Goal: Information Seeking & Learning: Find contact information

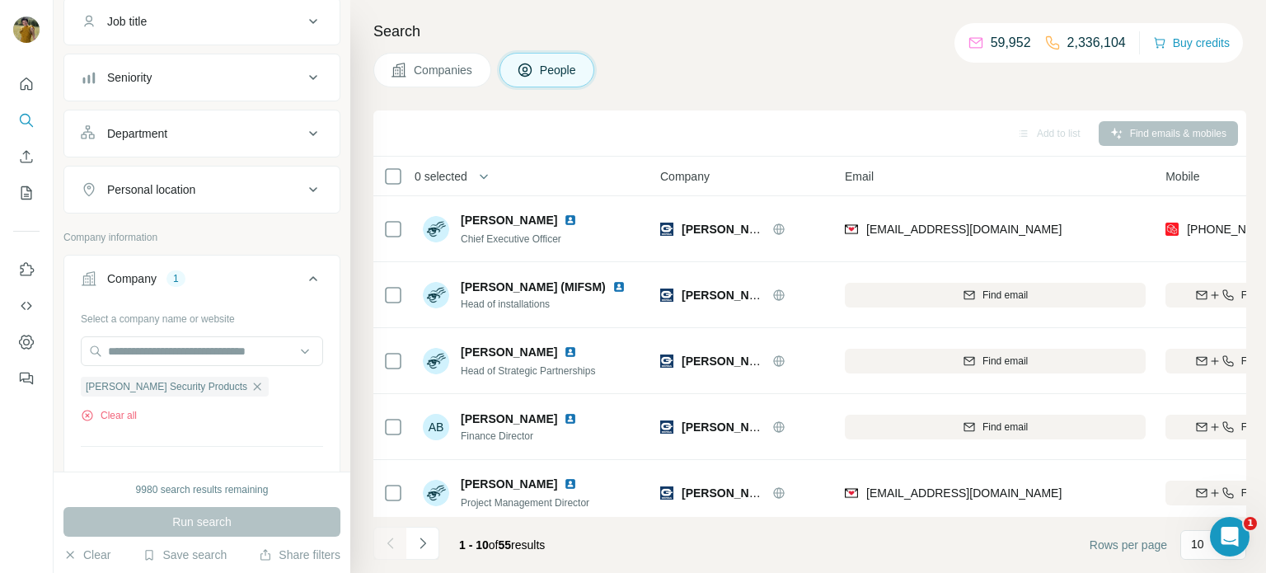
scroll to position [136, 0]
click at [254, 383] on icon "button" at bounding box center [257, 384] width 7 height 7
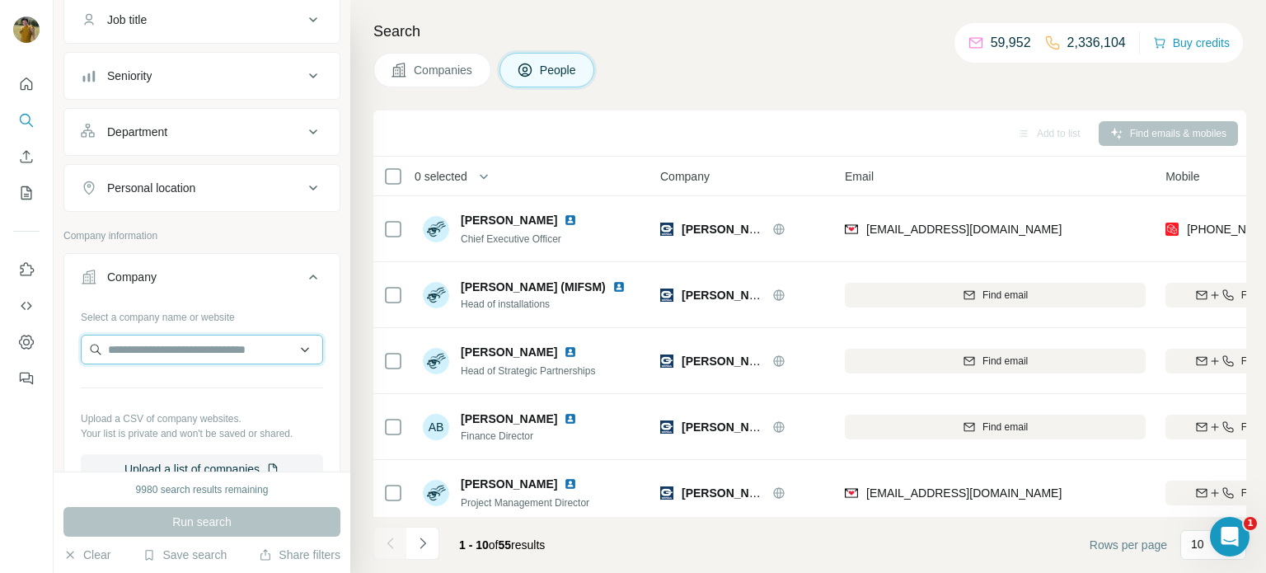
click at [183, 351] on input "text" at bounding box center [202, 350] width 242 height 30
type input "*"
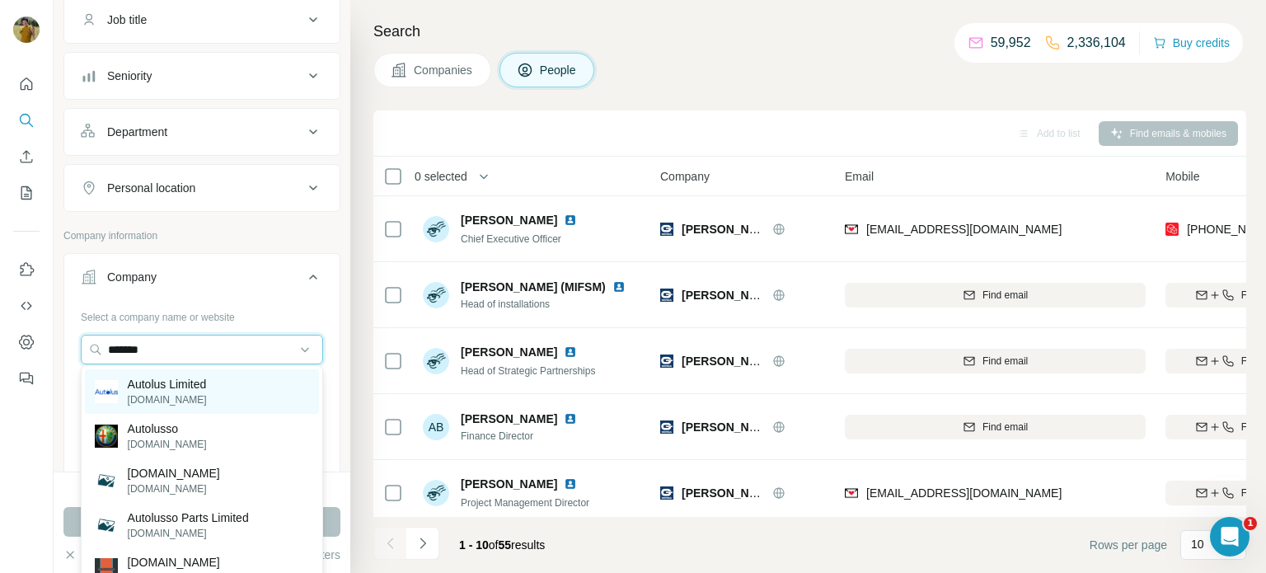
type input "*******"
click at [207, 401] on p "[DOMAIN_NAME]" at bounding box center [167, 399] width 79 height 15
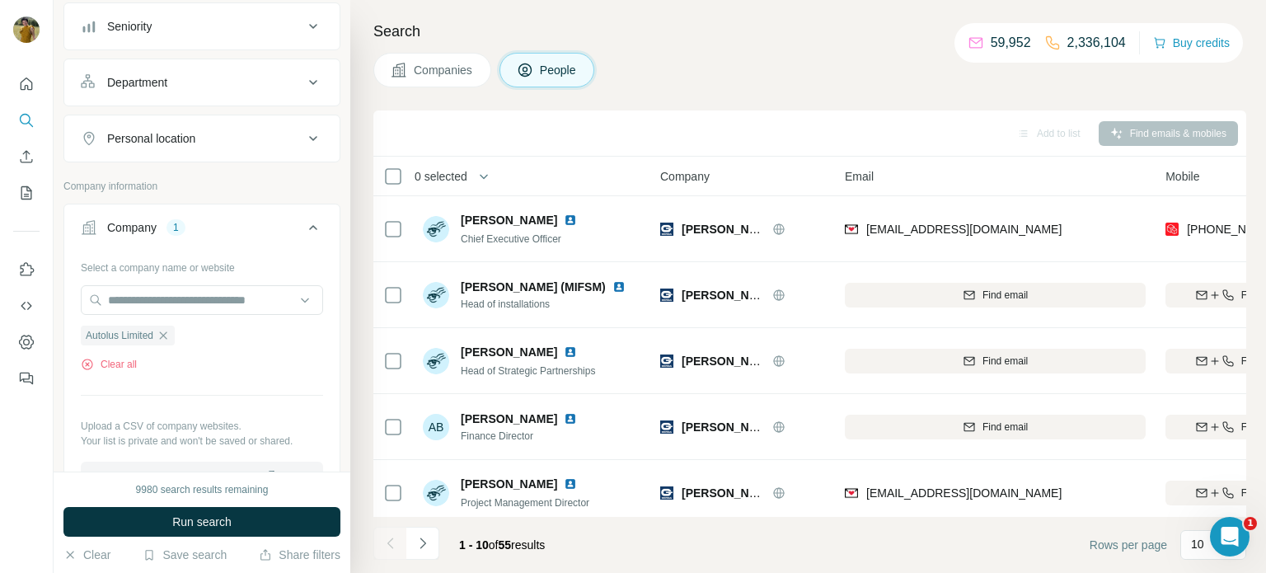
scroll to position [188, 0]
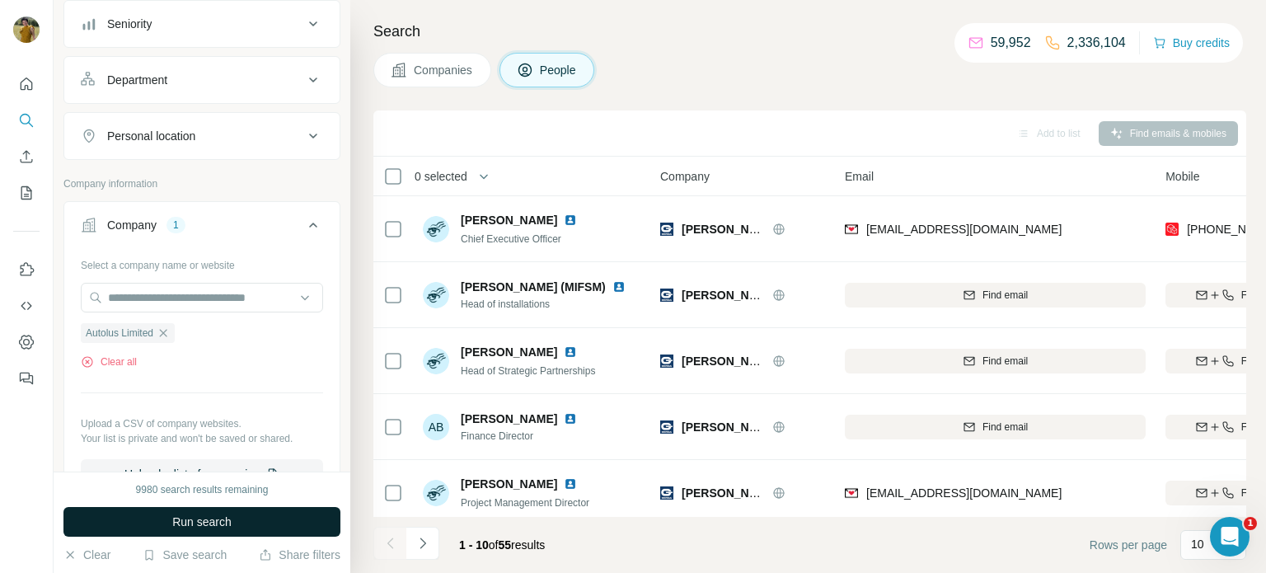
click at [211, 523] on span "Run search" at bounding box center [201, 522] width 59 height 16
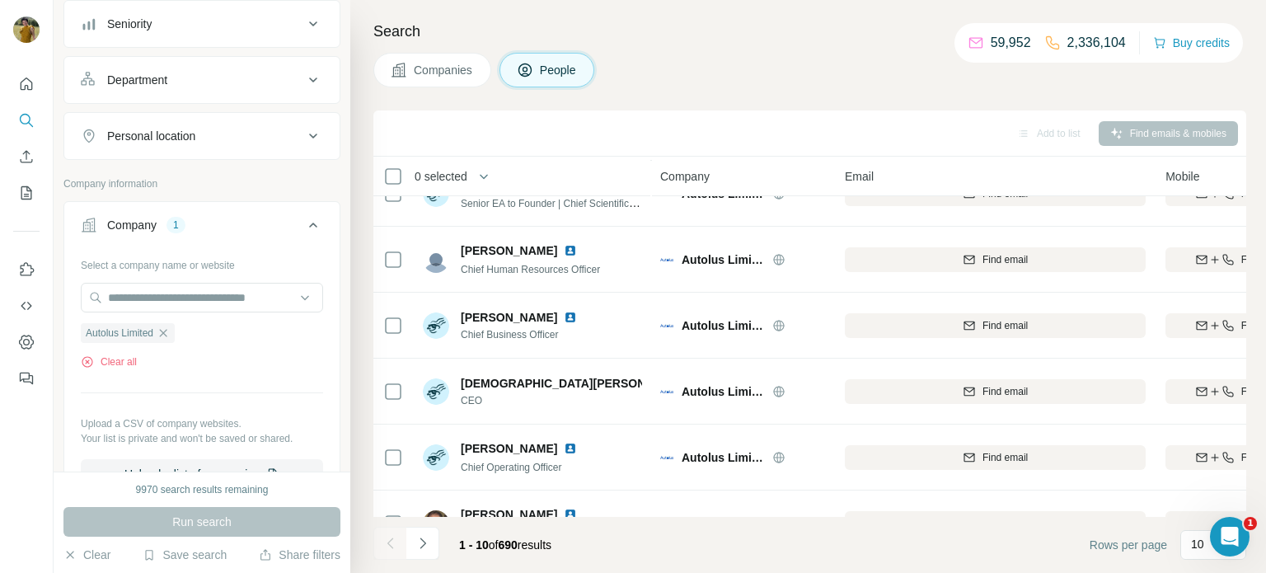
scroll to position [338, 0]
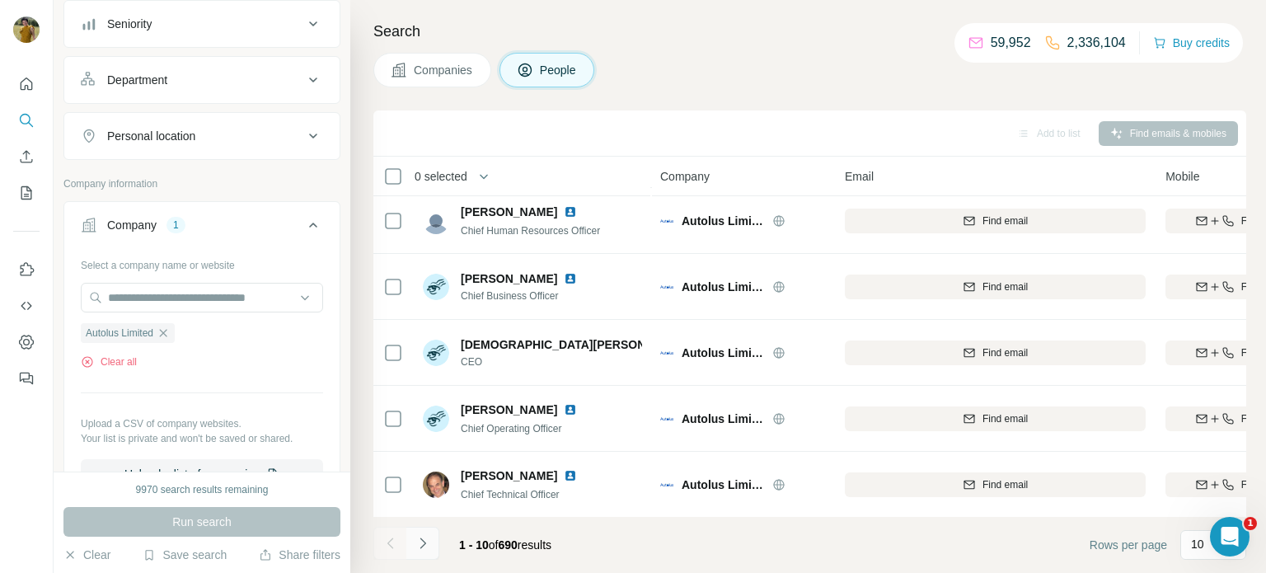
click at [423, 542] on icon "Navigate to next page" at bounding box center [423, 543] width 16 height 16
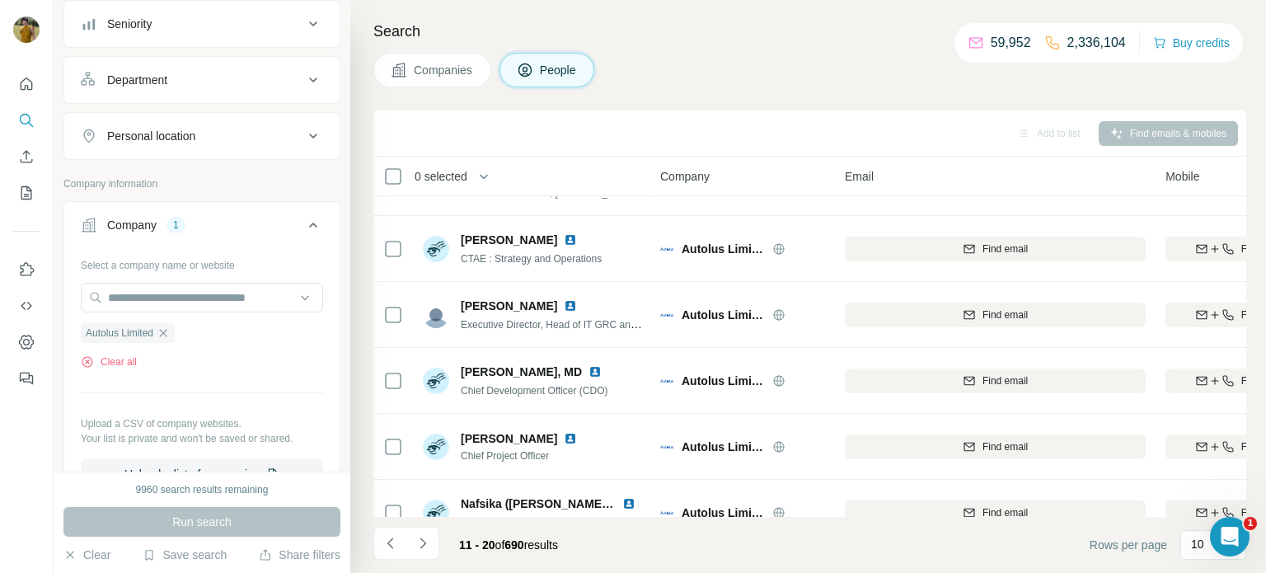
scroll to position [43, 0]
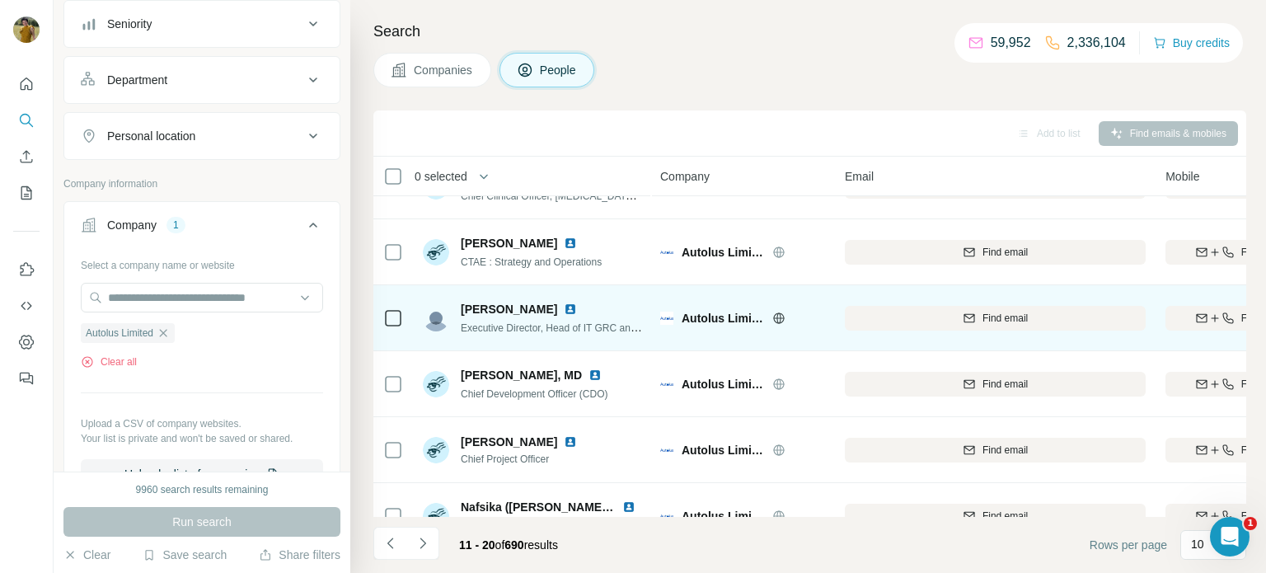
click at [625, 330] on span "Executive Director, Head of IT GRC and Cyber Security" at bounding box center [582, 327] width 243 height 13
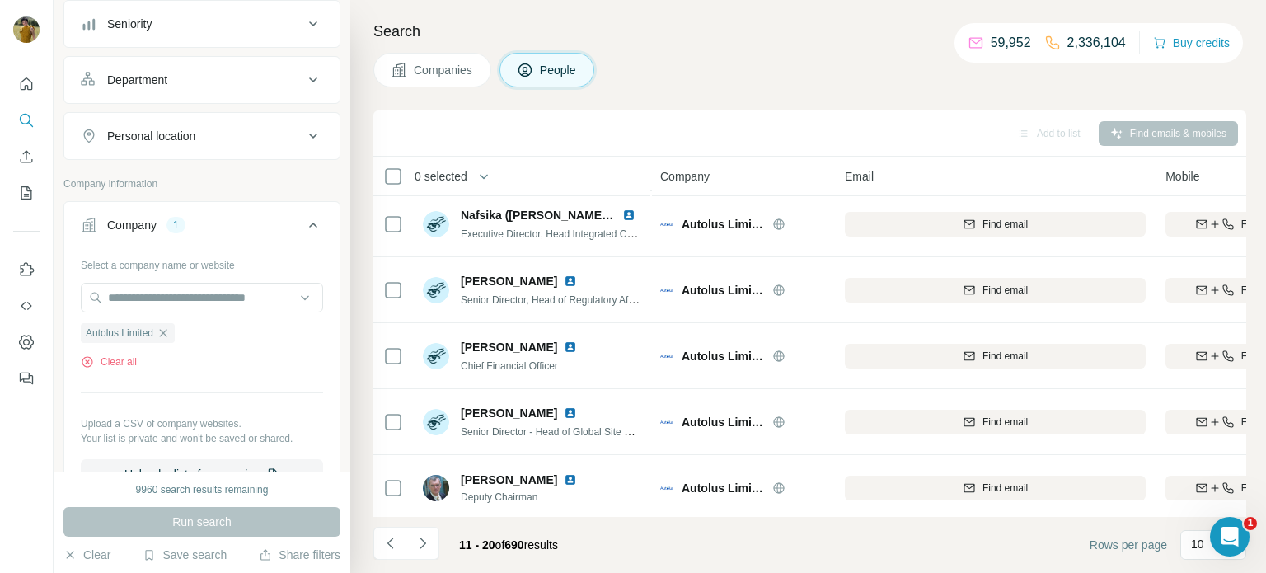
scroll to position [338, 0]
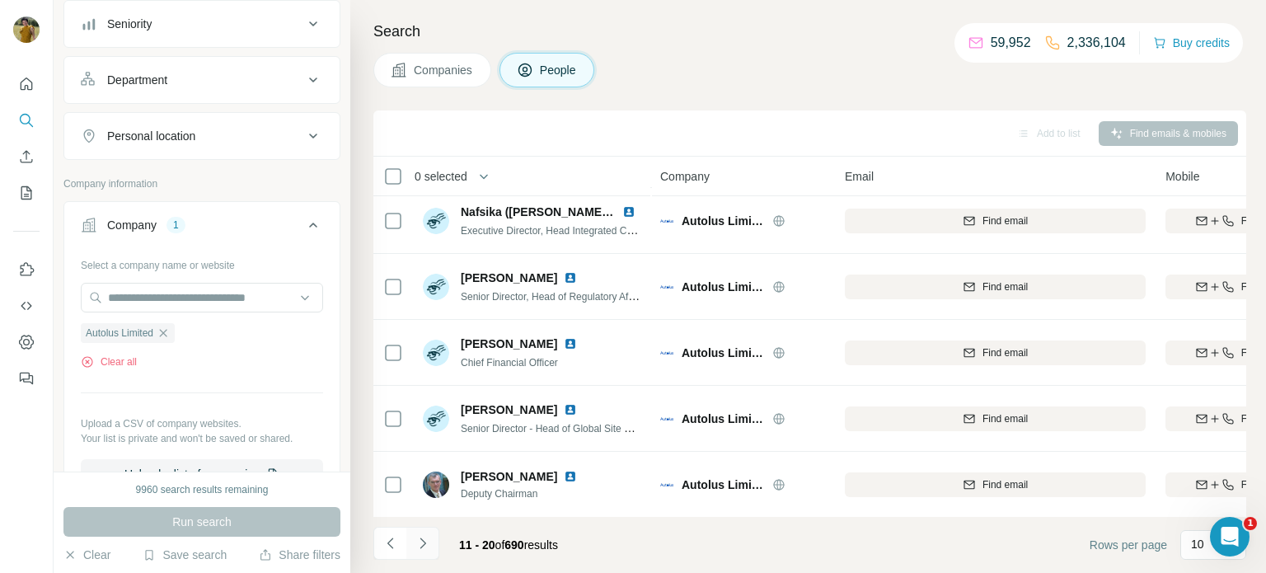
click at [420, 542] on icon "Navigate to next page" at bounding box center [423, 543] width 16 height 16
click at [425, 546] on icon "Navigate to next page" at bounding box center [423, 543] width 16 height 16
click at [430, 535] on button "Navigate to next page" at bounding box center [422, 543] width 33 height 33
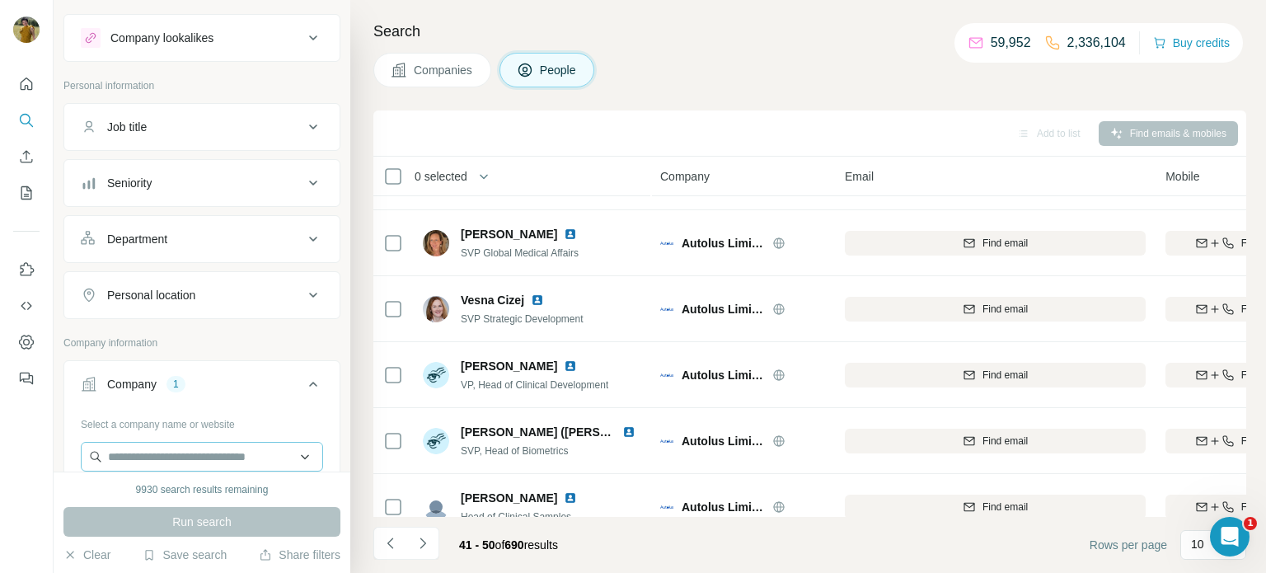
scroll to position [35, 0]
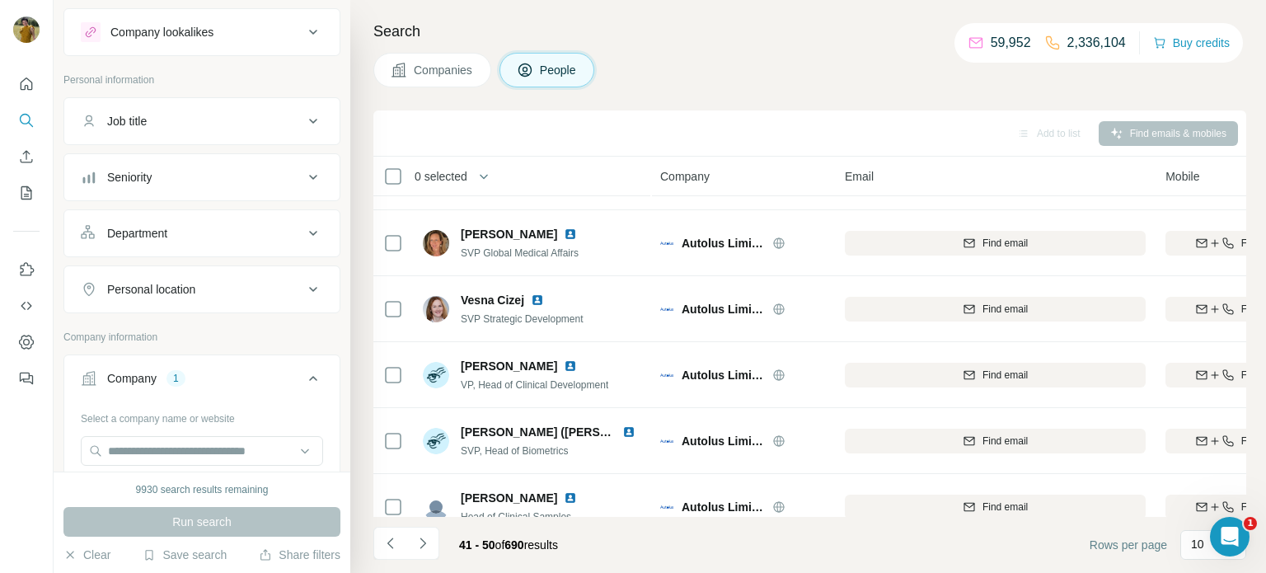
click at [145, 126] on div "Job title" at bounding box center [127, 121] width 40 height 16
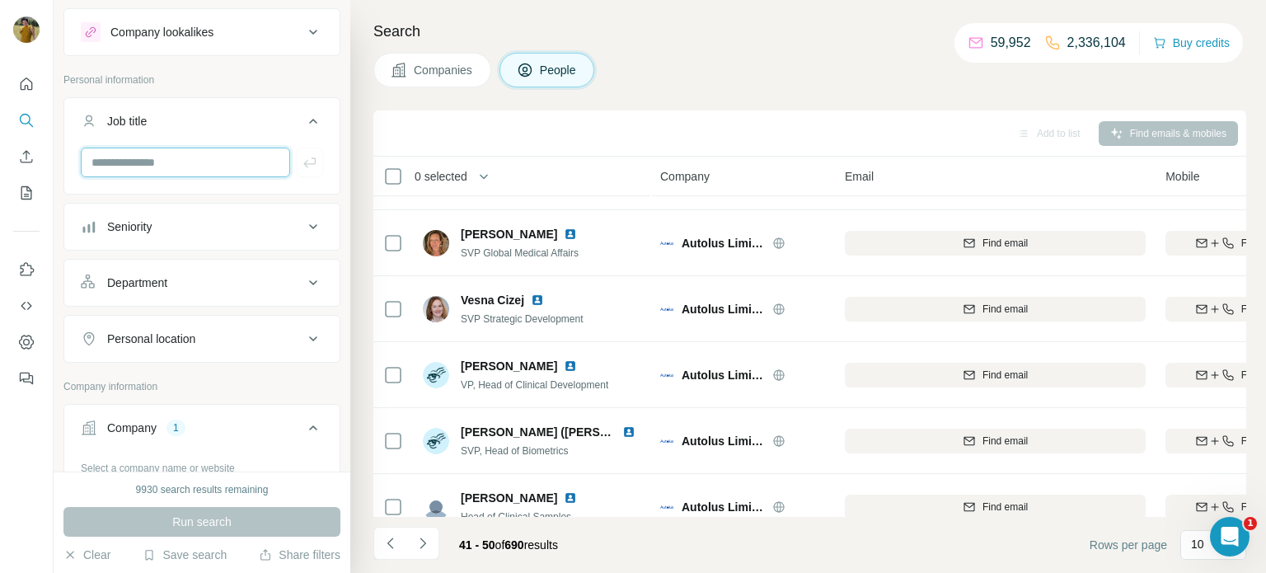
click at [154, 166] on input "text" at bounding box center [185, 163] width 209 height 30
type input "**"
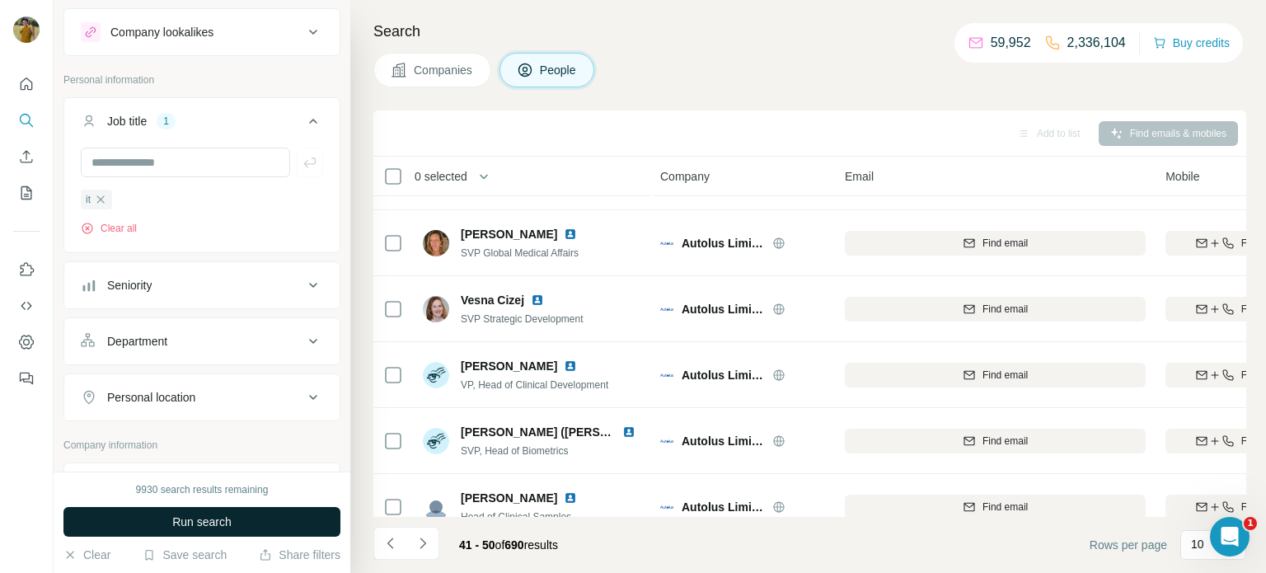
click at [223, 518] on span "Run search" at bounding box center [201, 522] width 59 height 16
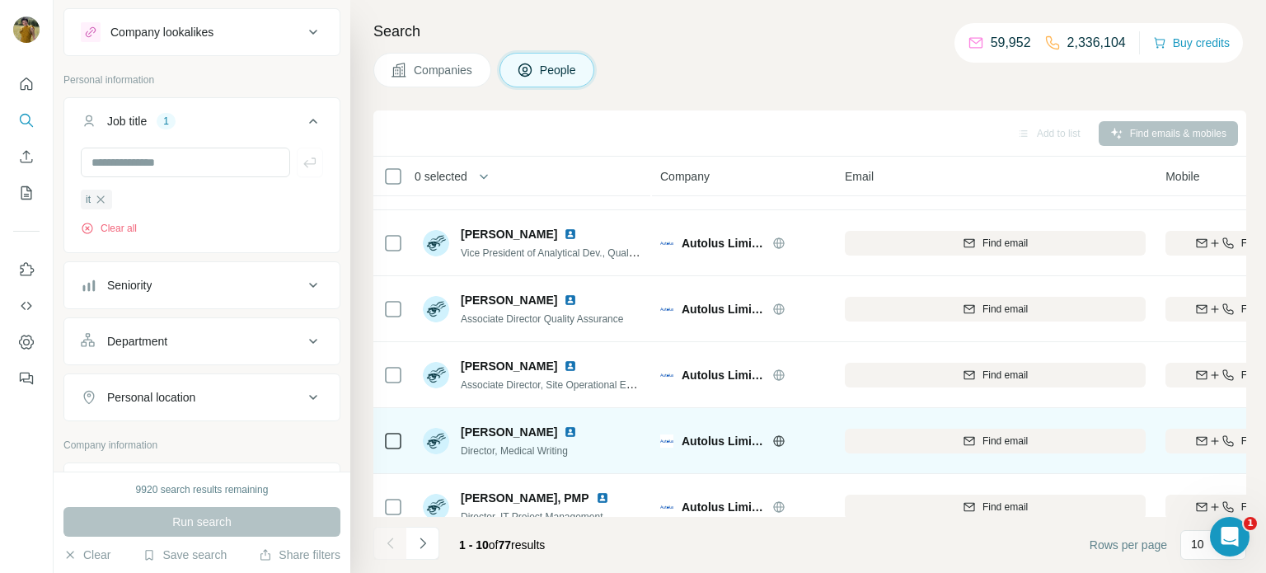
scroll to position [338, 0]
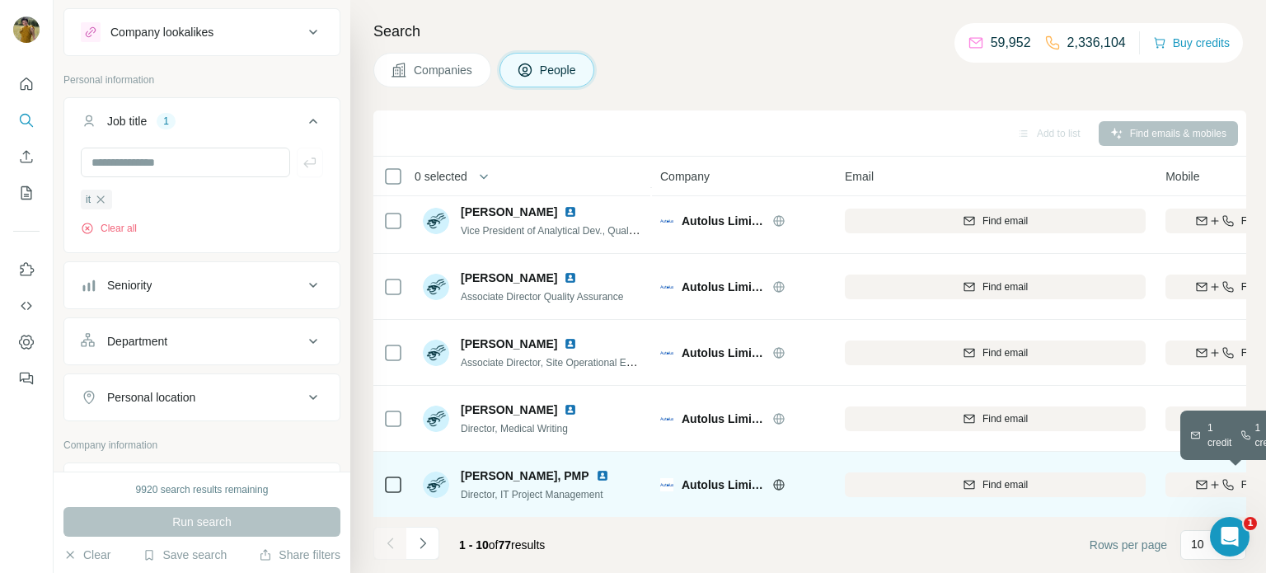
click at [1209, 486] on icon "button" at bounding box center [1214, 484] width 13 height 13
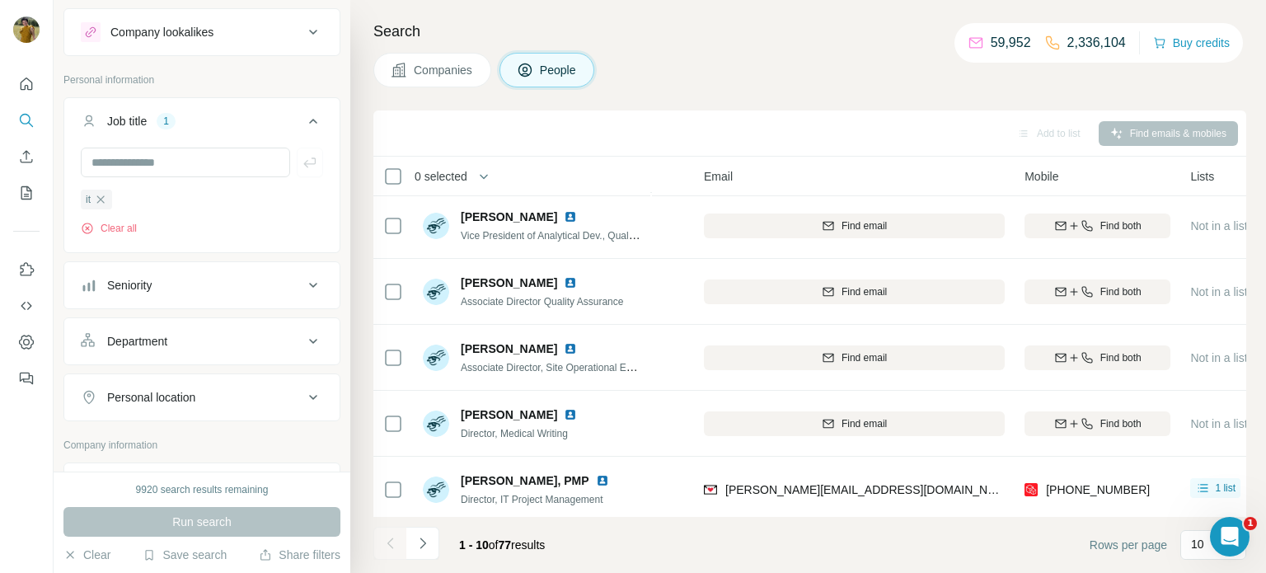
scroll to position [338, 141]
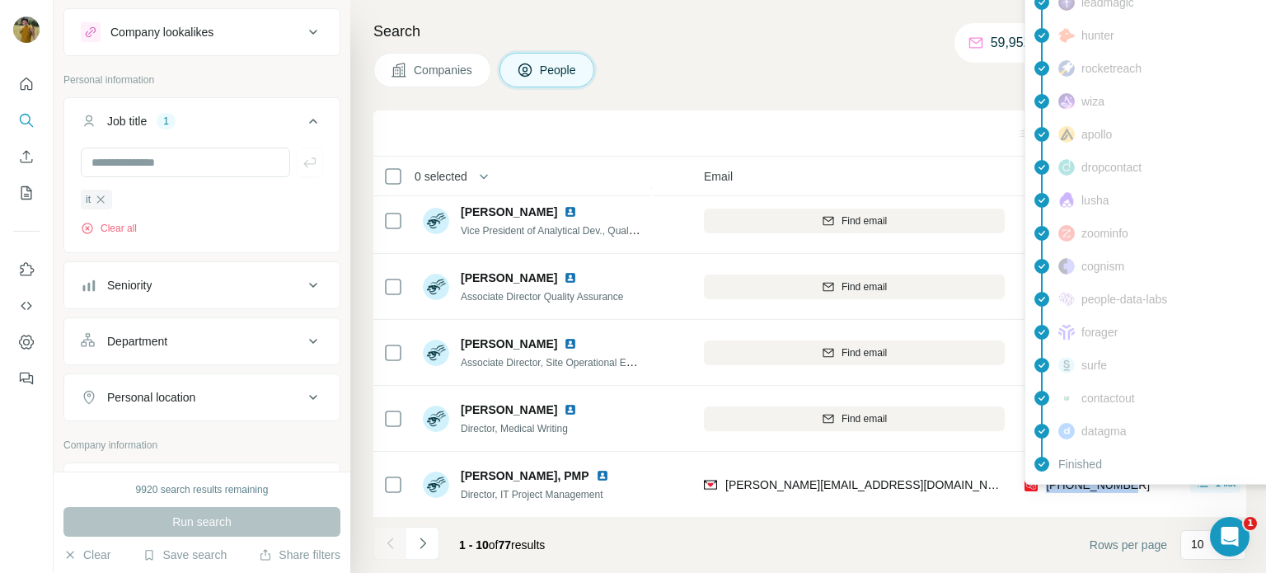
drag, startPoint x: 1140, startPoint y: 492, endPoint x: 1045, endPoint y: 485, distance: 95.1
click at [1045, 485] on div "[PHONE_NUMBER]" at bounding box center [1098, 484] width 146 height 45
copy span "[PHONE_NUMBER]"
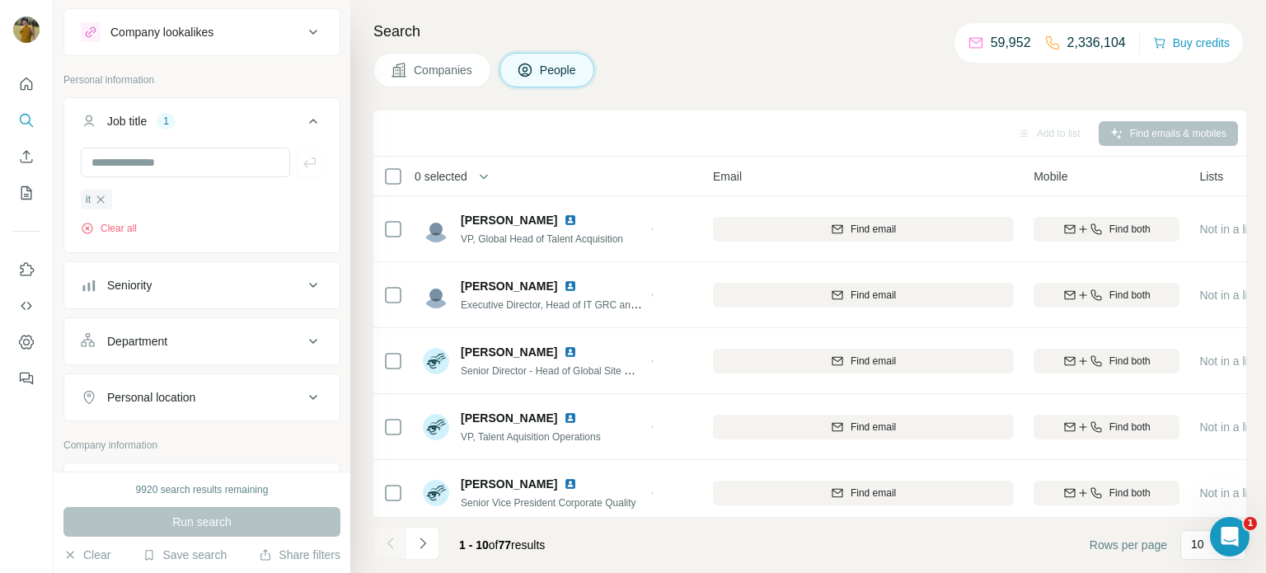
scroll to position [338, 132]
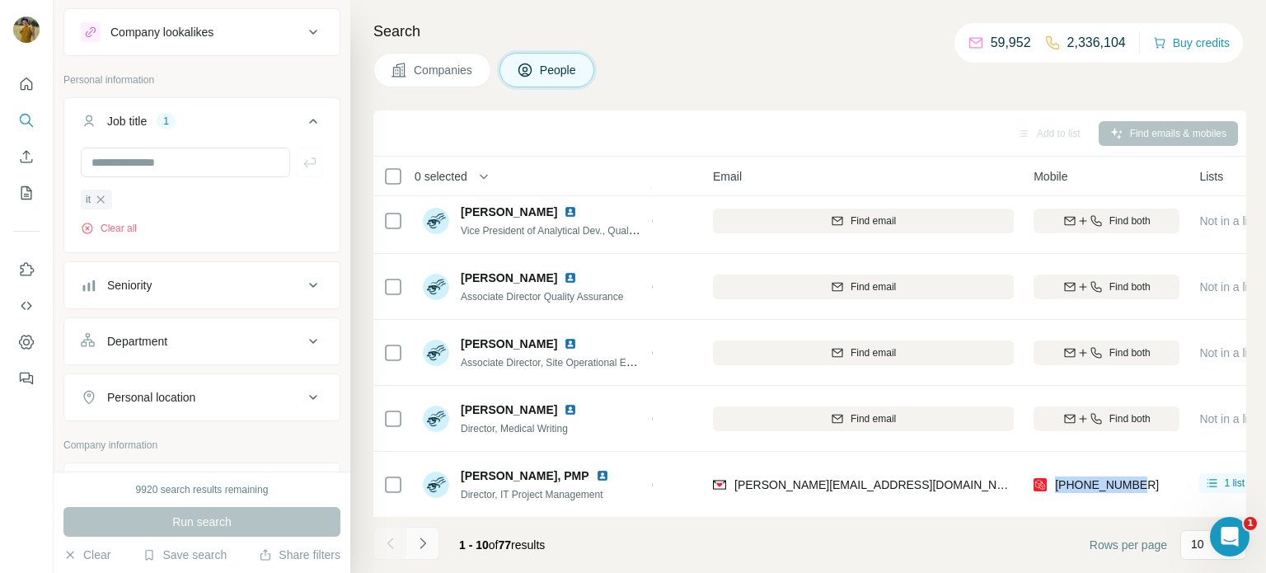
click at [415, 550] on icon "Navigate to next page" at bounding box center [423, 543] width 16 height 16
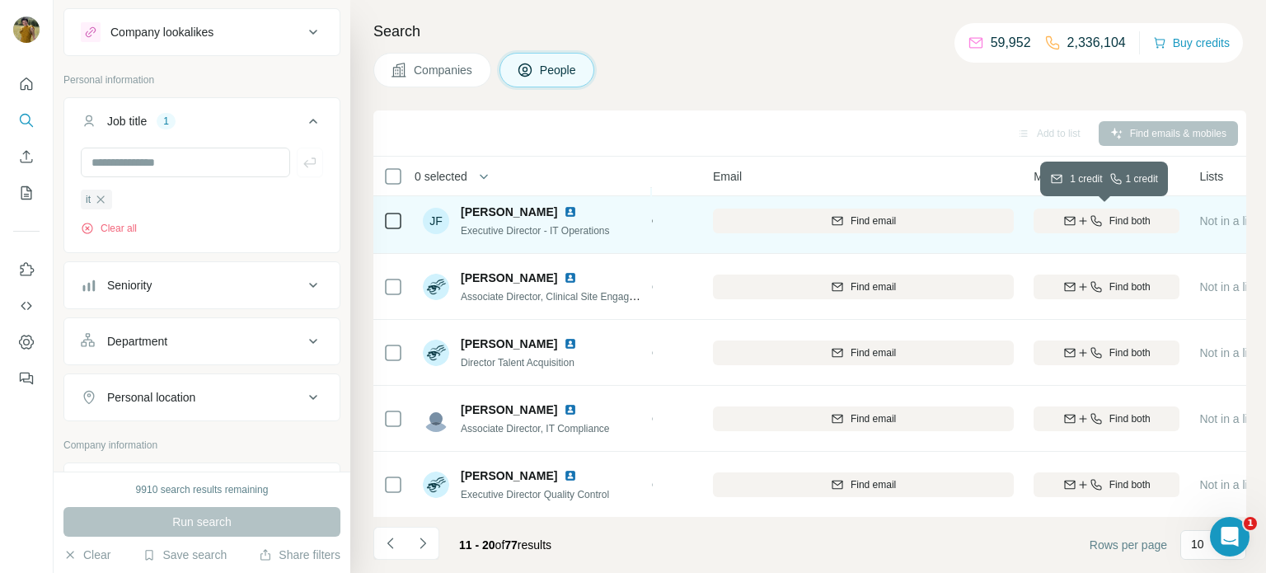
click at [1110, 223] on span "Find both" at bounding box center [1130, 220] width 41 height 15
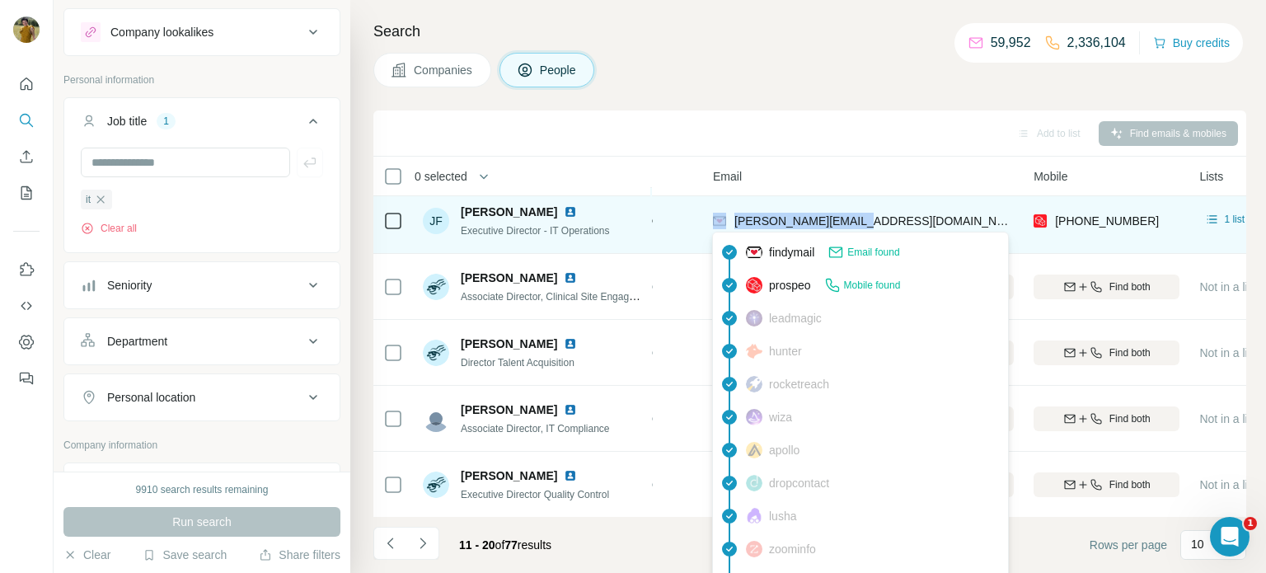
drag, startPoint x: 880, startPoint y: 232, endPoint x: 728, endPoint y: 227, distance: 151.8
click at [728, 227] on div "[PERSON_NAME][EMAIL_ADDRESS][DOMAIN_NAME]" at bounding box center [863, 220] width 301 height 45
copy div "[PERSON_NAME][EMAIL_ADDRESS][DOMAIN_NAME]"
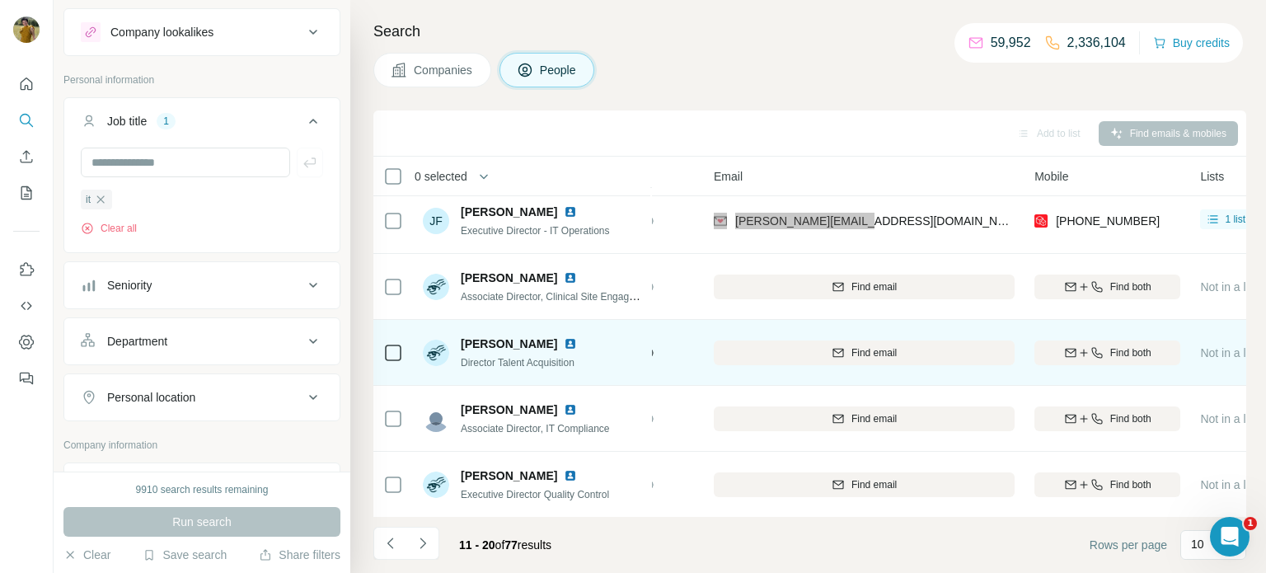
scroll to position [338, 129]
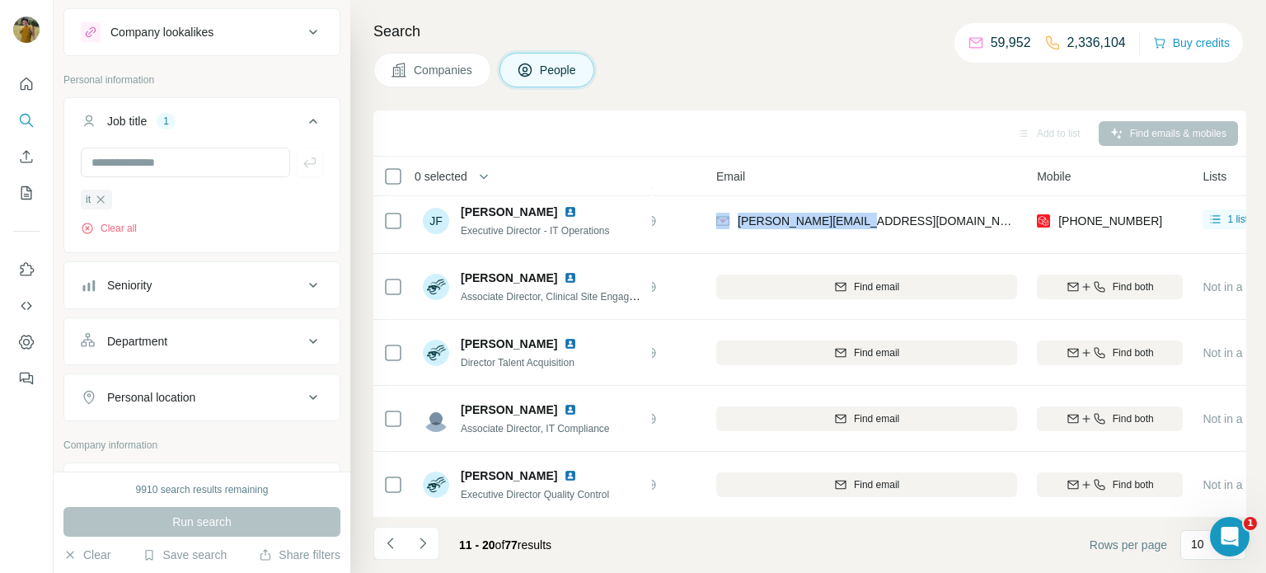
click at [0, 572] on div at bounding box center [0, 573] width 0 height 0
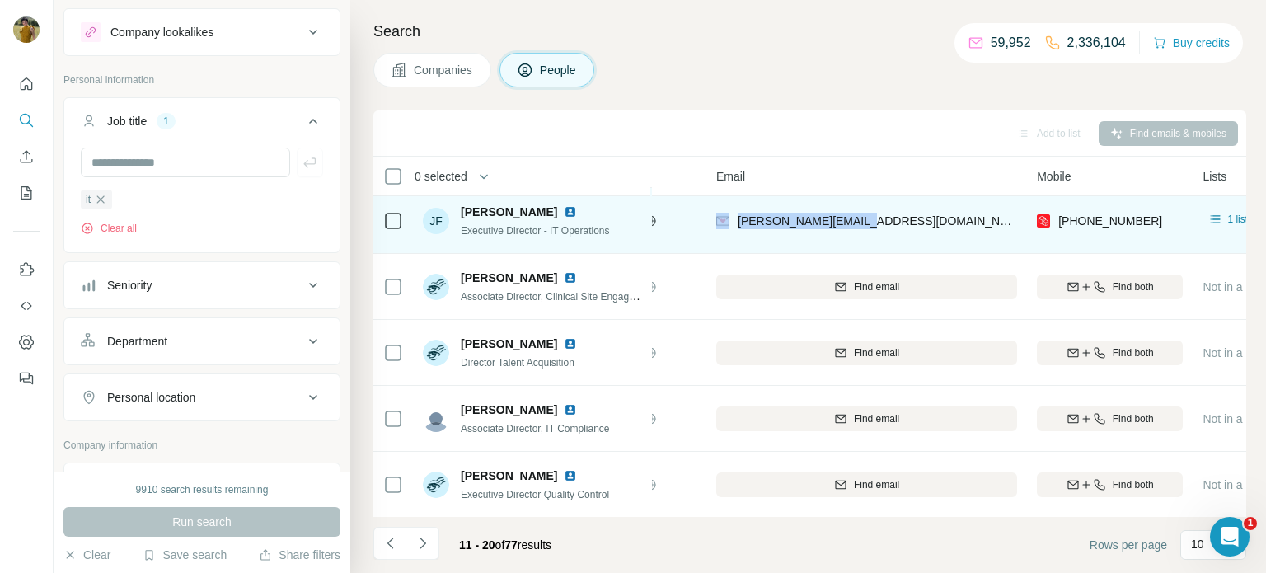
click at [564, 209] on img at bounding box center [570, 211] width 13 height 13
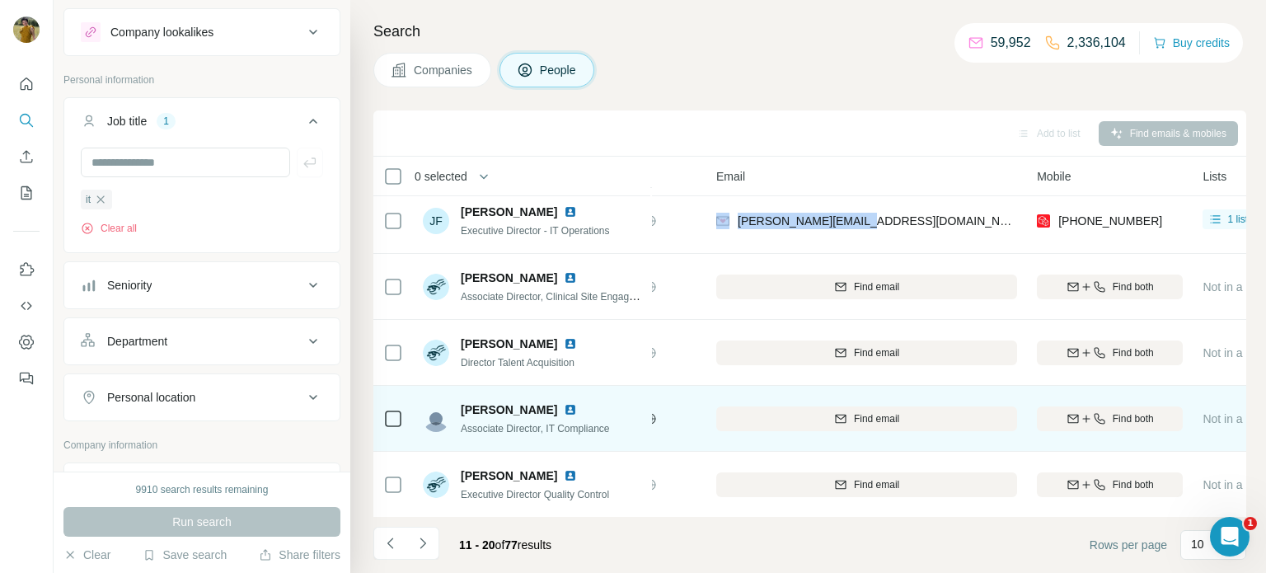
drag, startPoint x: 565, startPoint y: 409, endPoint x: 455, endPoint y: 408, distance: 109.6
click at [455, 408] on div "[PERSON_NAME] Associate Director, IT Compliance" at bounding box center [516, 418] width 187 height 35
copy span "[PERSON_NAME]"
click at [1075, 421] on icon "button" at bounding box center [1073, 418] width 13 height 13
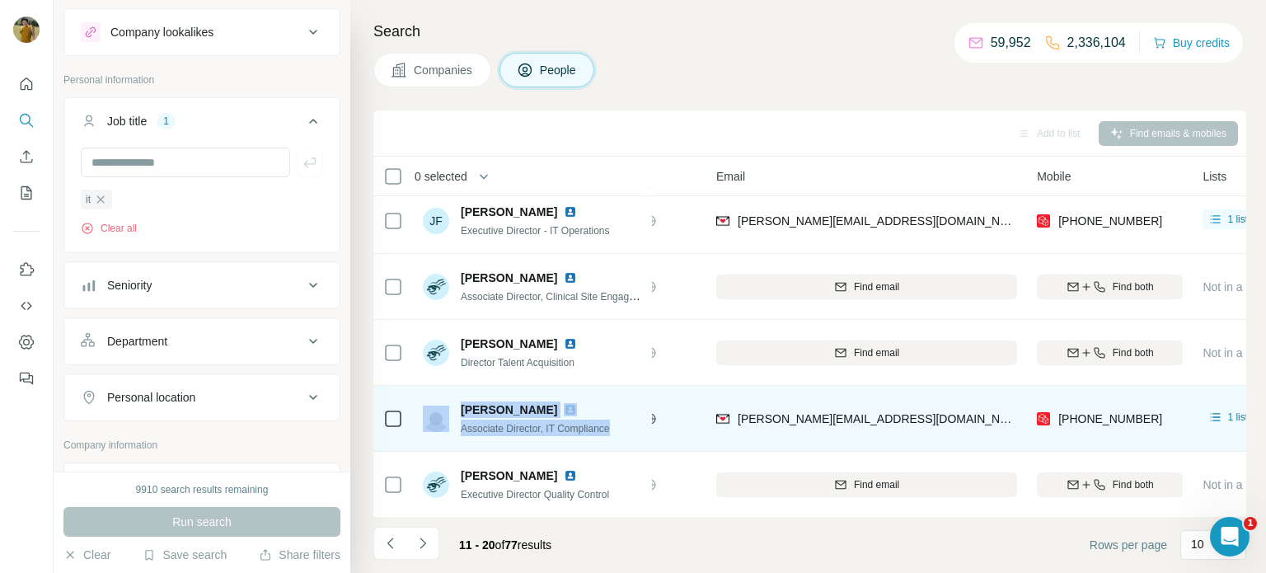
drag, startPoint x: 626, startPoint y: 431, endPoint x: 453, endPoint y: 416, distance: 174.6
click at [453, 416] on div "[PERSON_NAME] Associate Director, IT Compliance" at bounding box center [532, 418] width 219 height 45
copy div "[PERSON_NAME] Associate Director, IT Compliance"
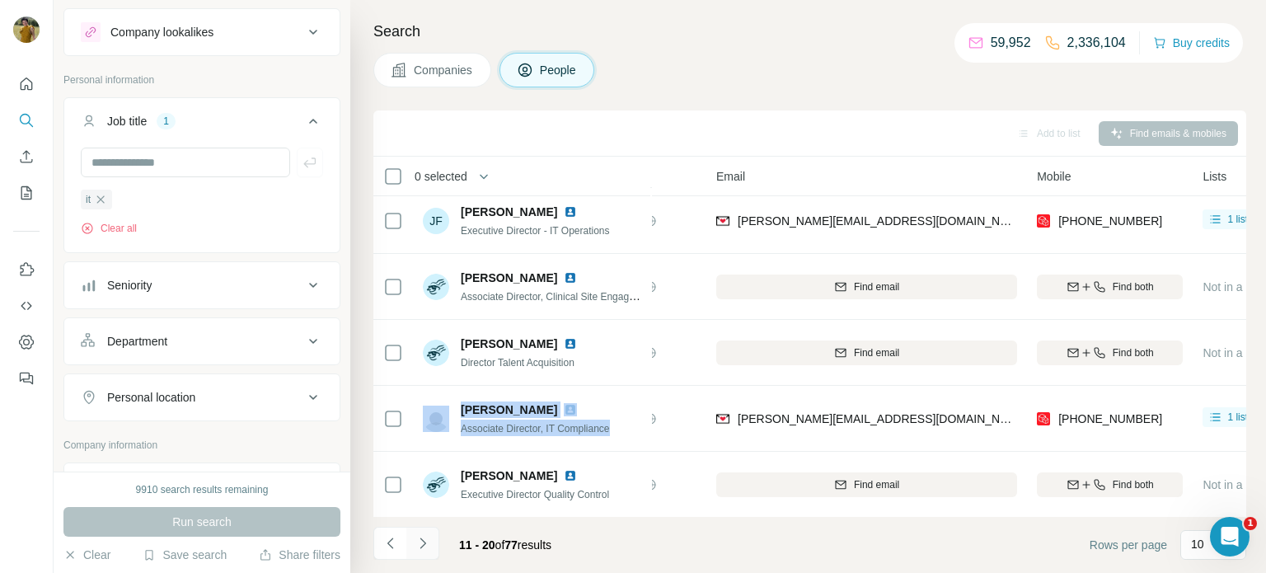
click at [426, 537] on icon "Navigate to next page" at bounding box center [423, 543] width 16 height 16
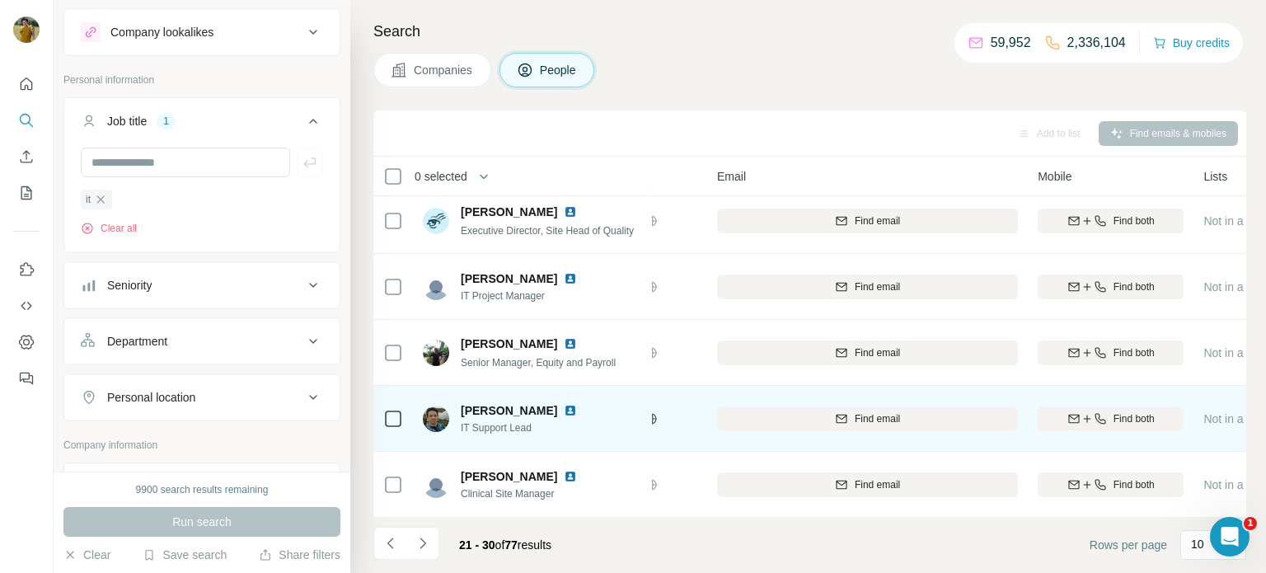
scroll to position [279, 126]
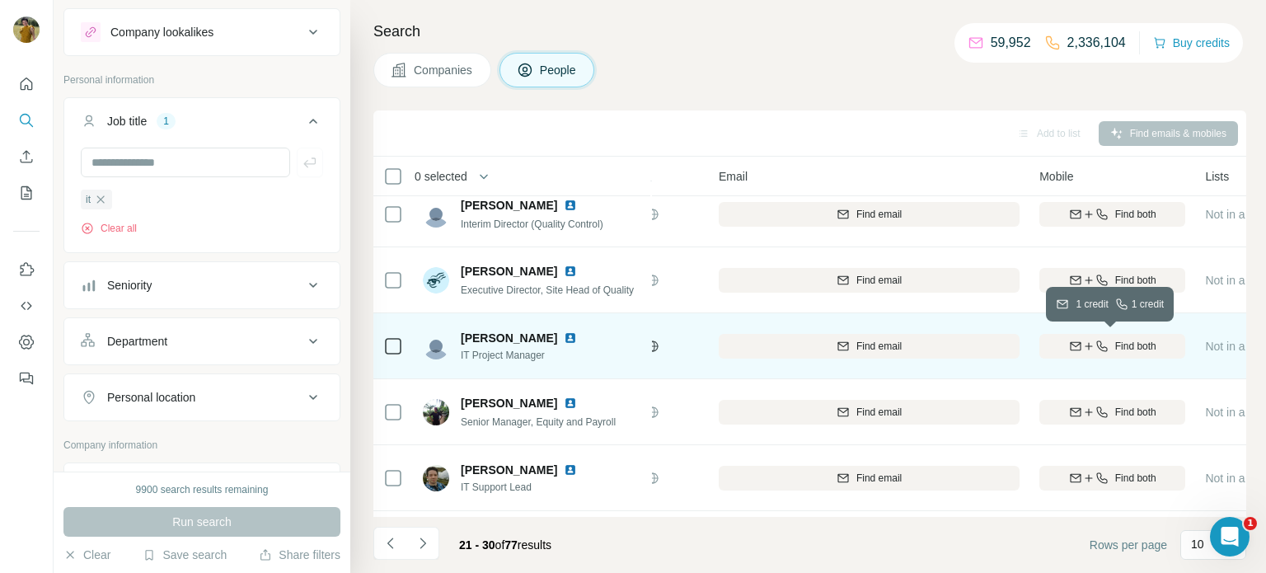
click at [1115, 351] on span "Find both" at bounding box center [1135, 346] width 41 height 15
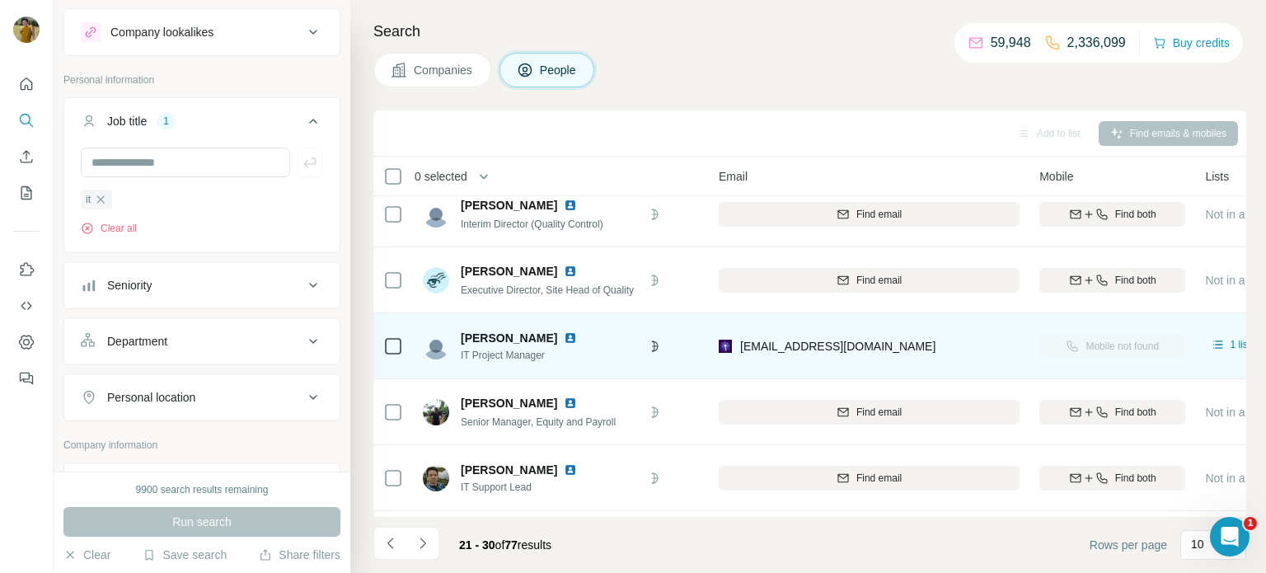
click at [564, 340] on img at bounding box center [570, 337] width 13 height 13
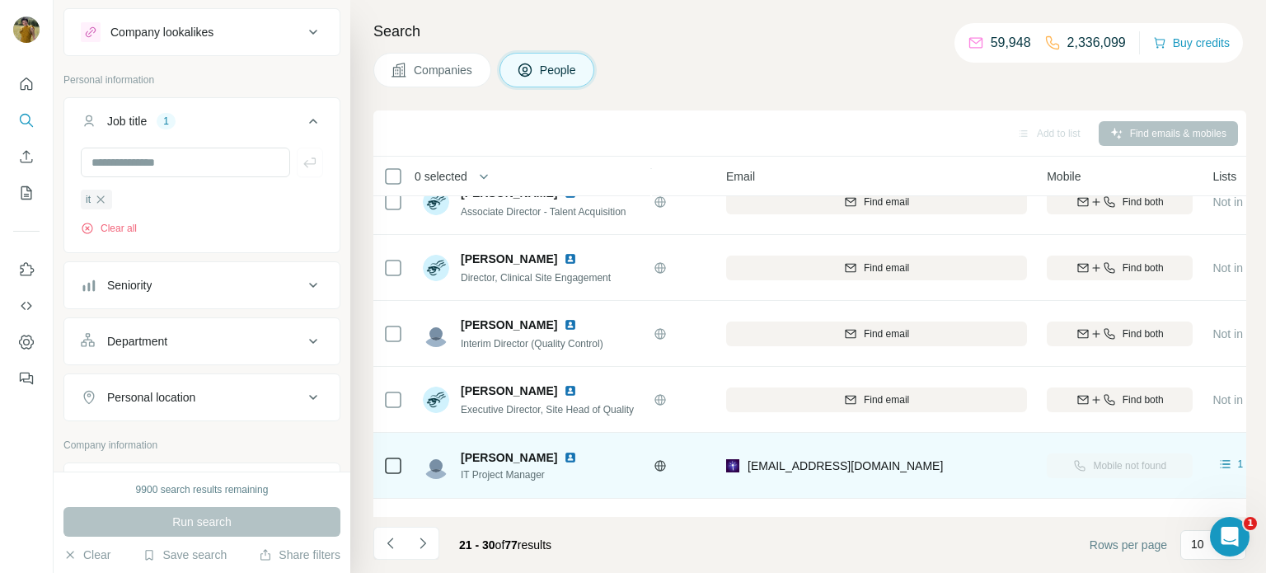
scroll to position [338, 119]
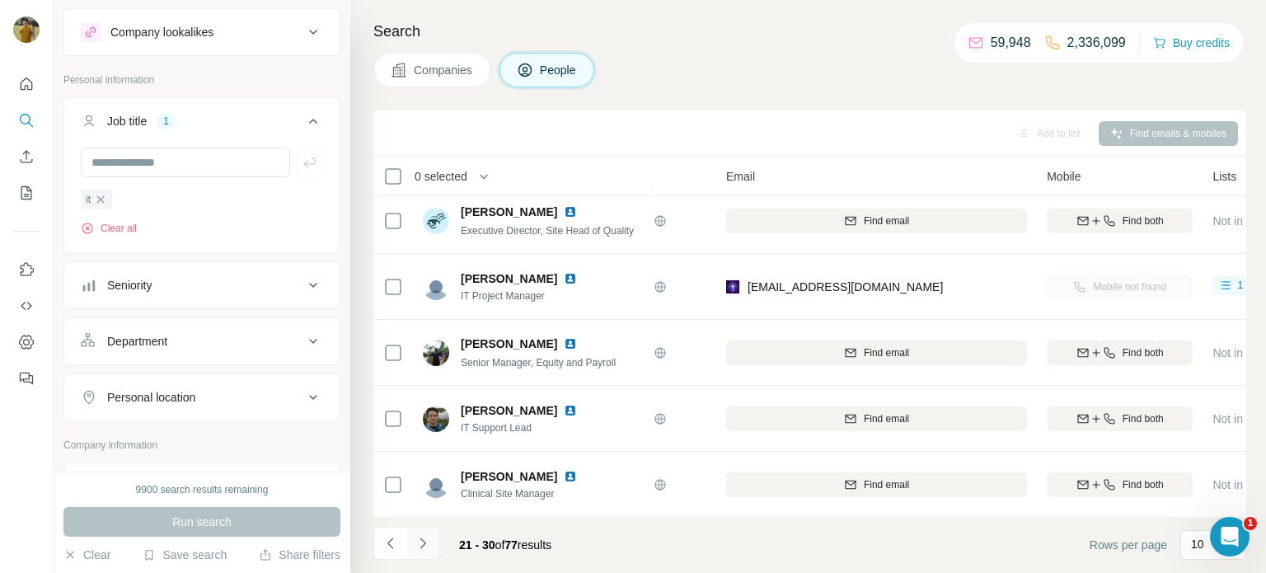
click at [426, 538] on icon "Navigate to next page" at bounding box center [423, 543] width 16 height 16
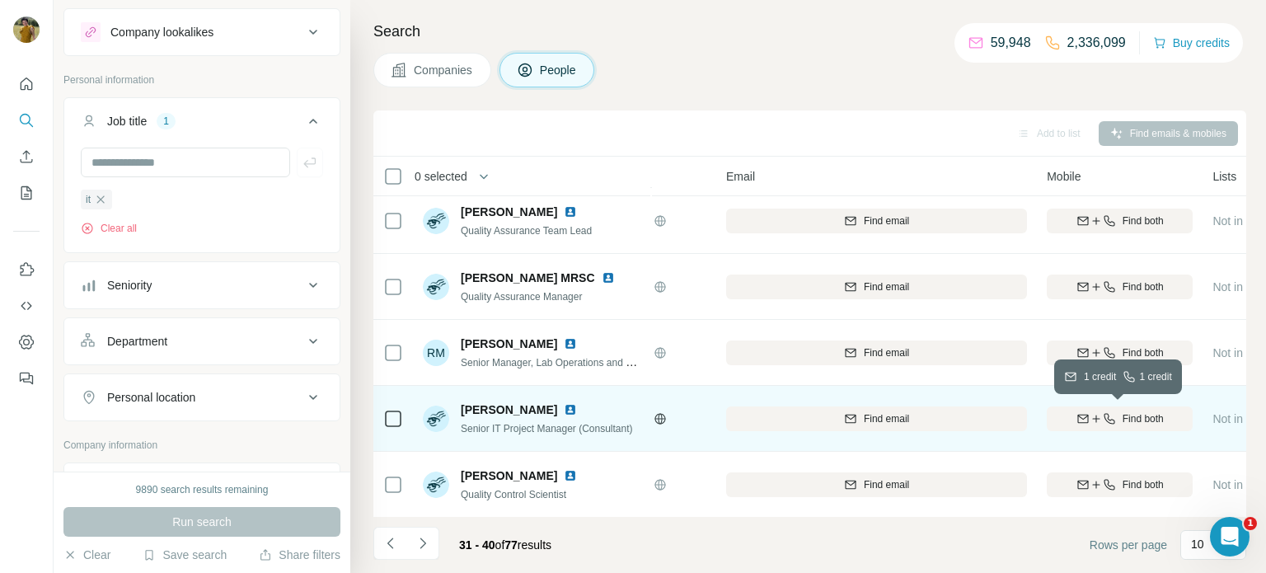
click at [1119, 411] on div "Find both" at bounding box center [1120, 418] width 146 height 15
click at [564, 411] on img at bounding box center [570, 409] width 13 height 13
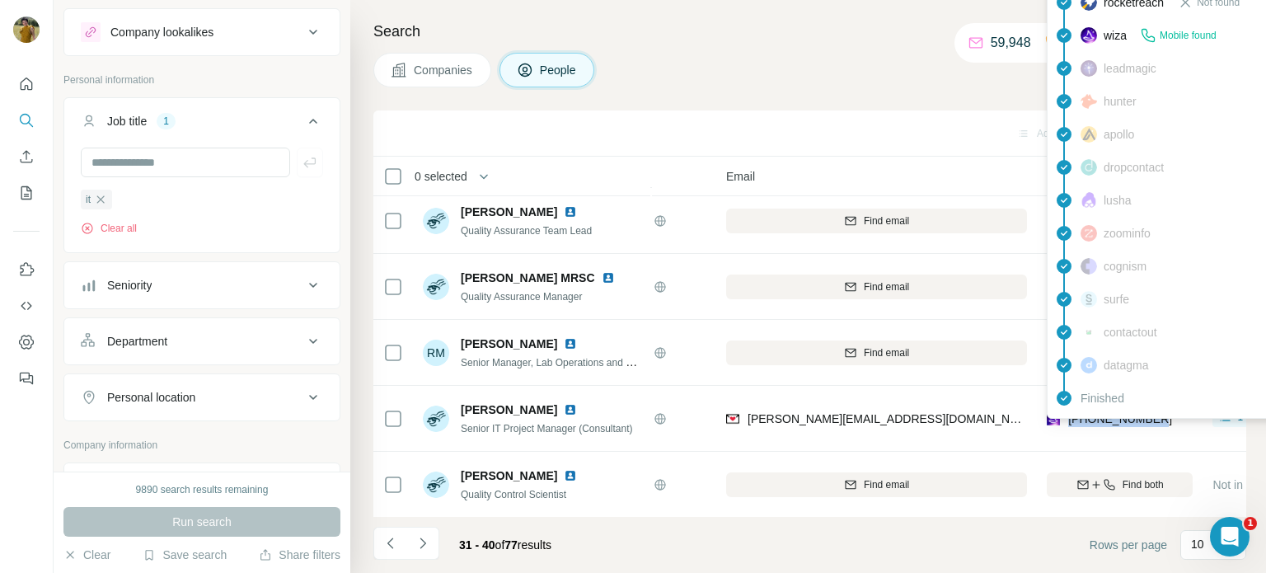
drag, startPoint x: 1168, startPoint y: 420, endPoint x: 1067, endPoint y: 420, distance: 101.4
click at [1067, 420] on div "[PHONE_NUMBER]" at bounding box center [1120, 418] width 146 height 45
copy span "[PHONE_NUMBER]"
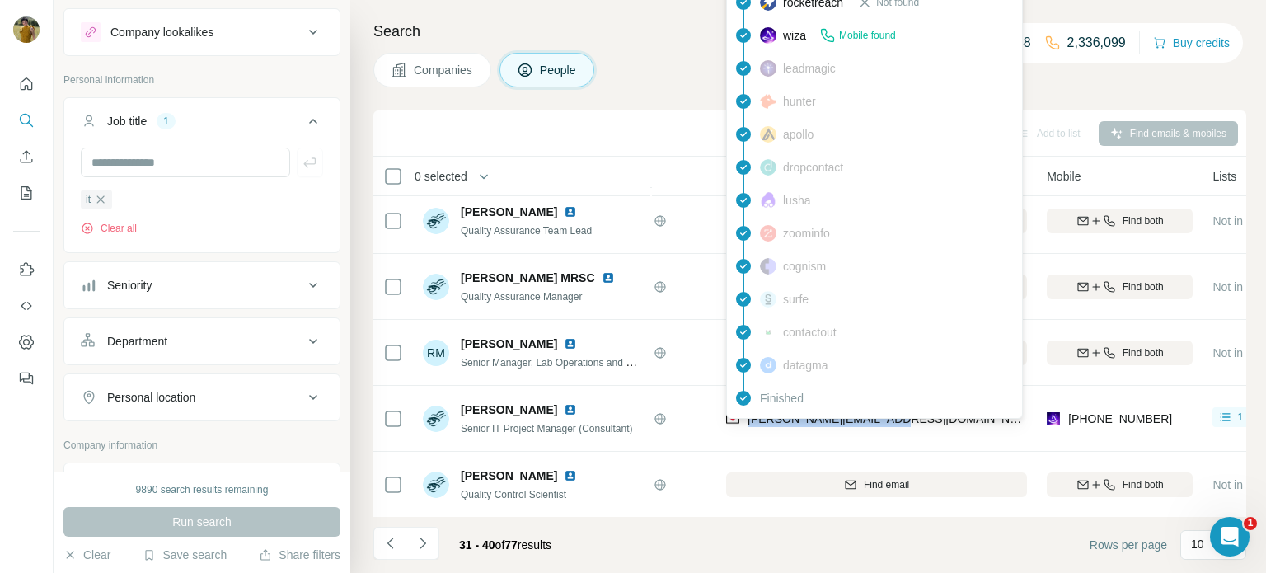
drag, startPoint x: 889, startPoint y: 423, endPoint x: 747, endPoint y: 421, distance: 141.8
click at [747, 421] on div "[PERSON_NAME][EMAIL_ADDRESS][DOMAIN_NAME]" at bounding box center [876, 418] width 301 height 45
copy span "[PERSON_NAME][EMAIL_ADDRESS][DOMAIN_NAME]"
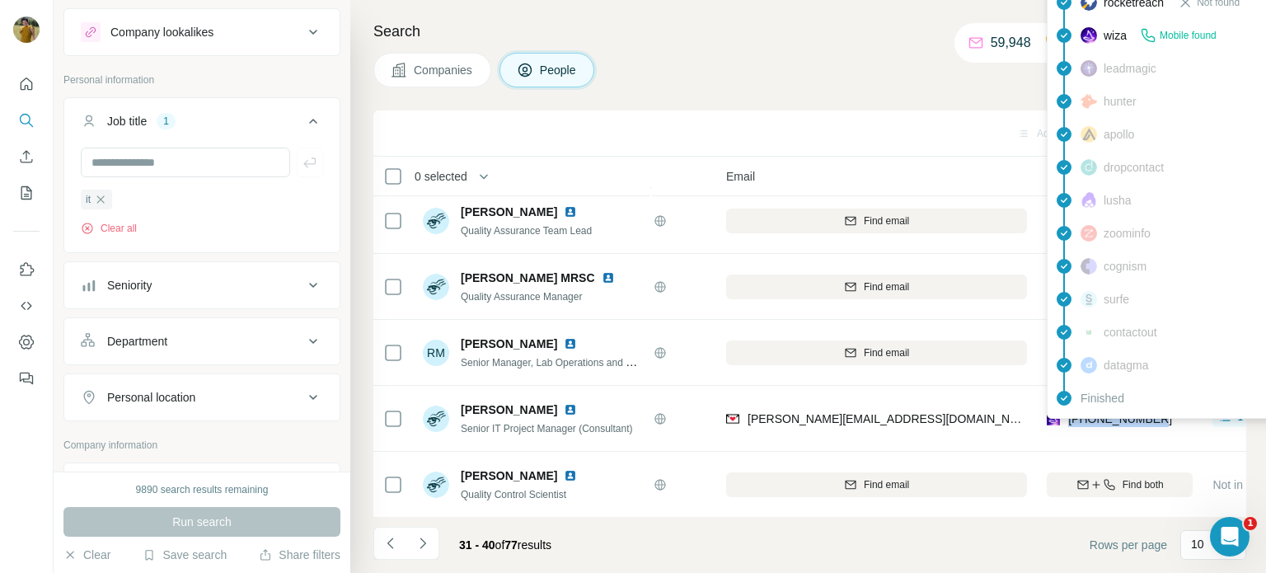
drag, startPoint x: 1173, startPoint y: 429, endPoint x: 1066, endPoint y: 423, distance: 107.4
click at [1066, 423] on div "[PHONE_NUMBER]" at bounding box center [1120, 418] width 146 height 45
copy span "[PHONE_NUMBER]"
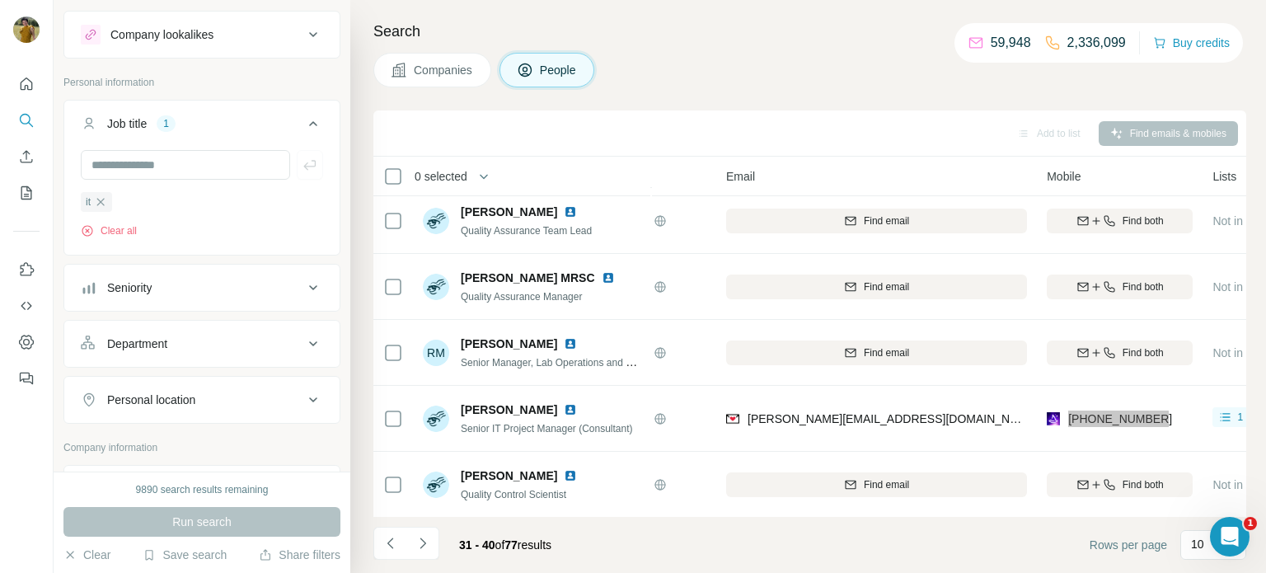
scroll to position [31, 0]
click at [422, 551] on icon "Navigate to next page" at bounding box center [423, 543] width 16 height 16
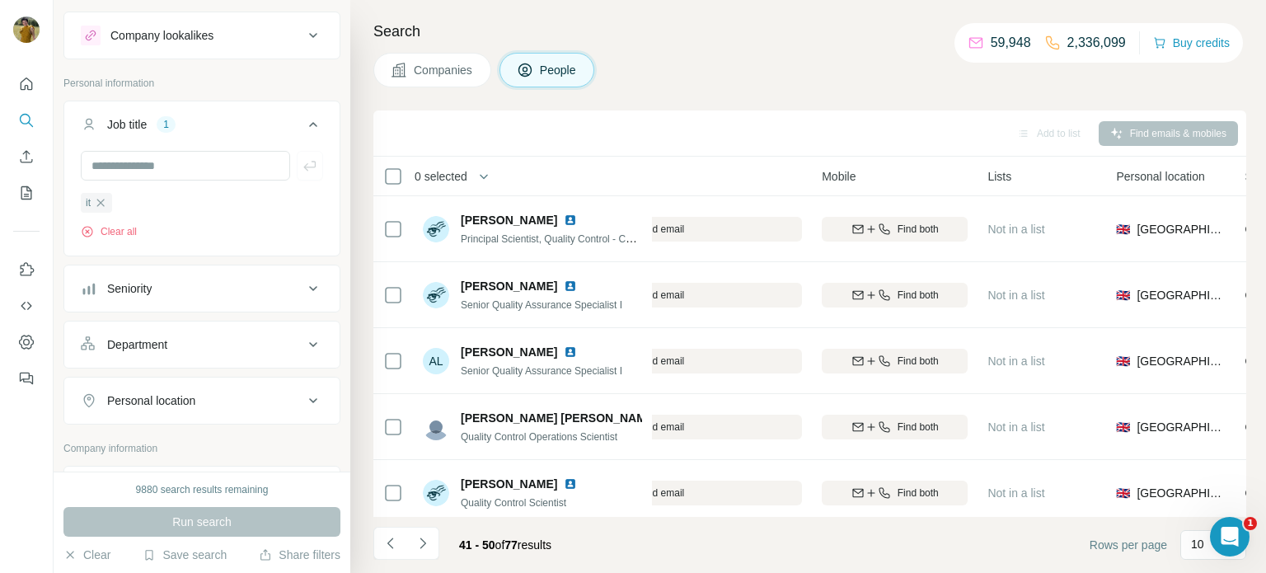
scroll to position [338, 344]
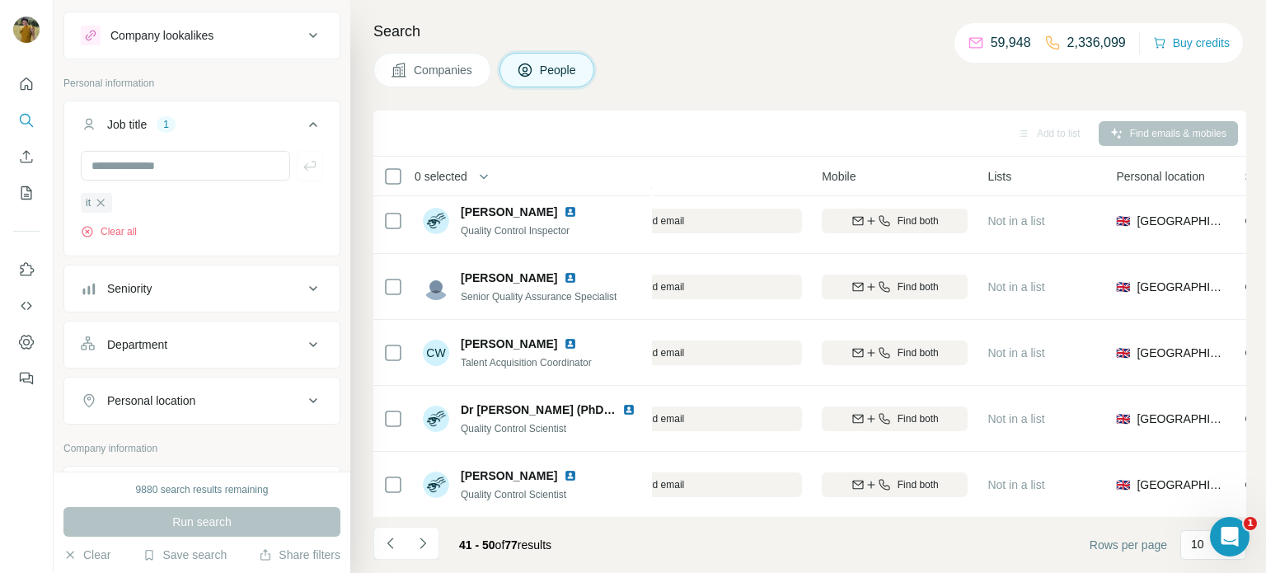
click at [420, 542] on icon "Navigate to next page" at bounding box center [423, 543] width 16 height 16
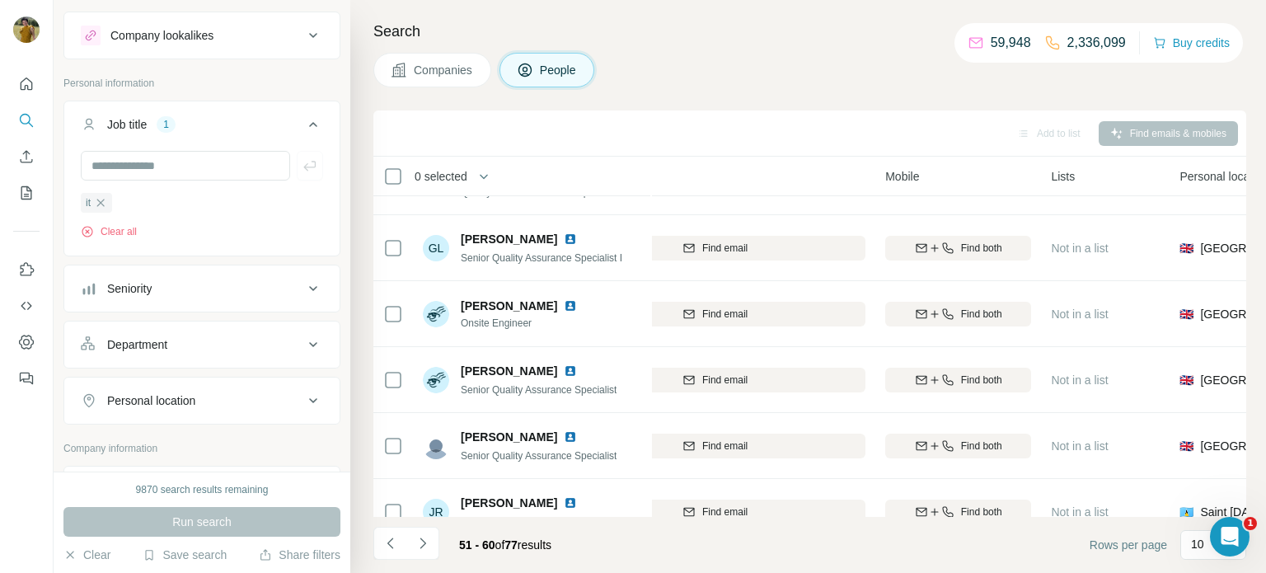
scroll to position [338, 280]
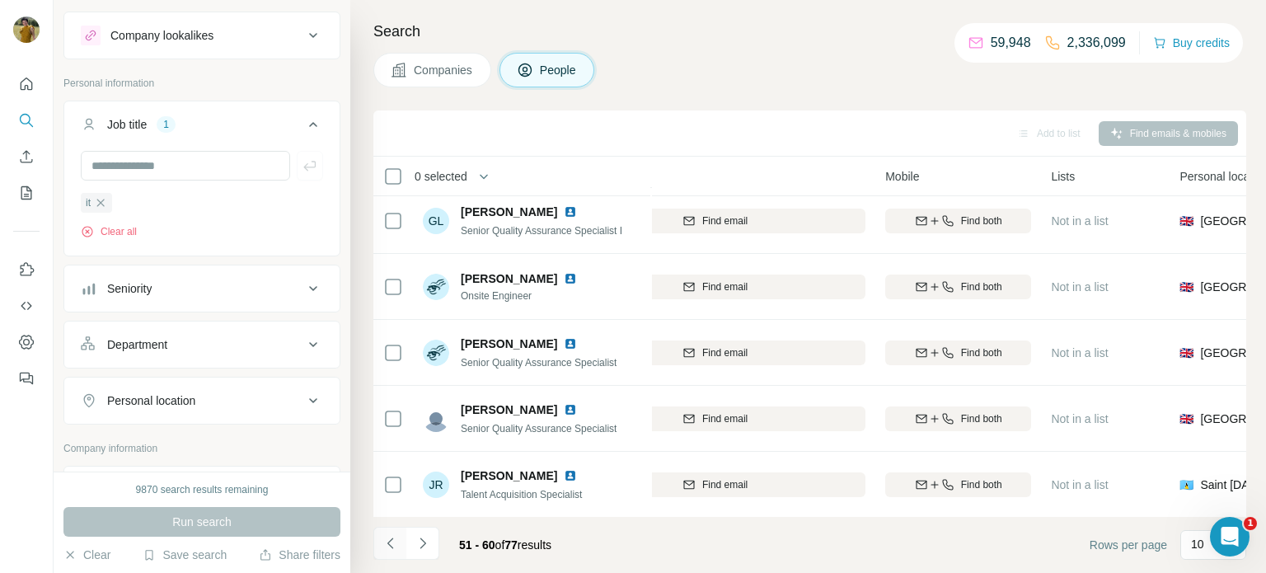
click at [383, 543] on icon "Navigate to previous page" at bounding box center [390, 543] width 16 height 16
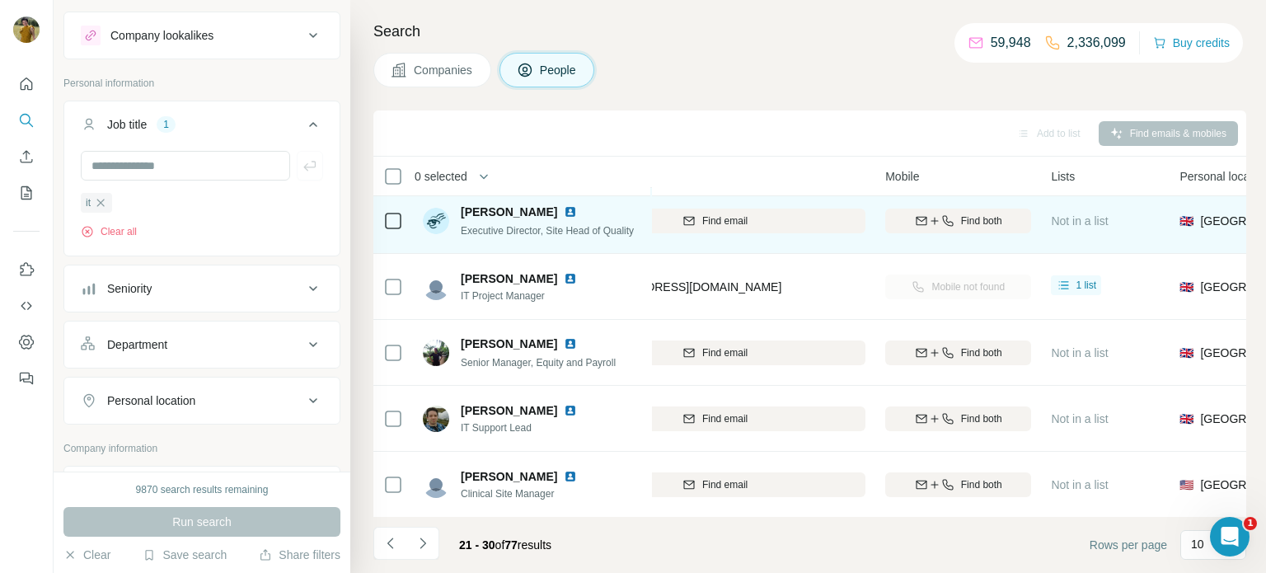
click at [606, 229] on span "Executive Director, Site Head of Quality" at bounding box center [547, 231] width 173 height 12
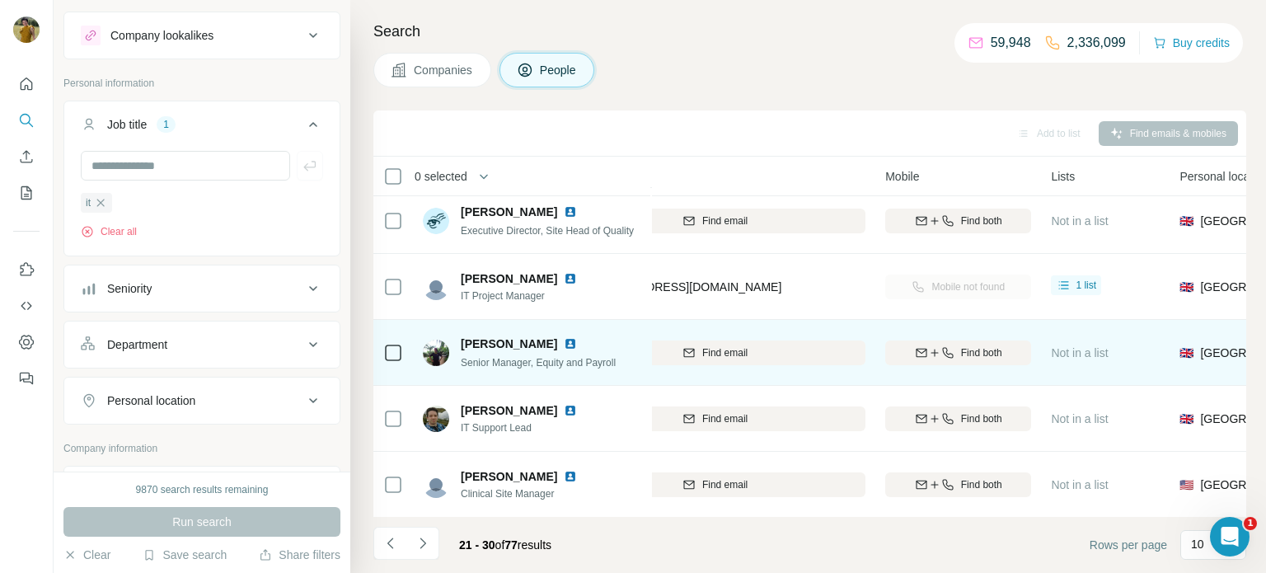
scroll to position [0, 292]
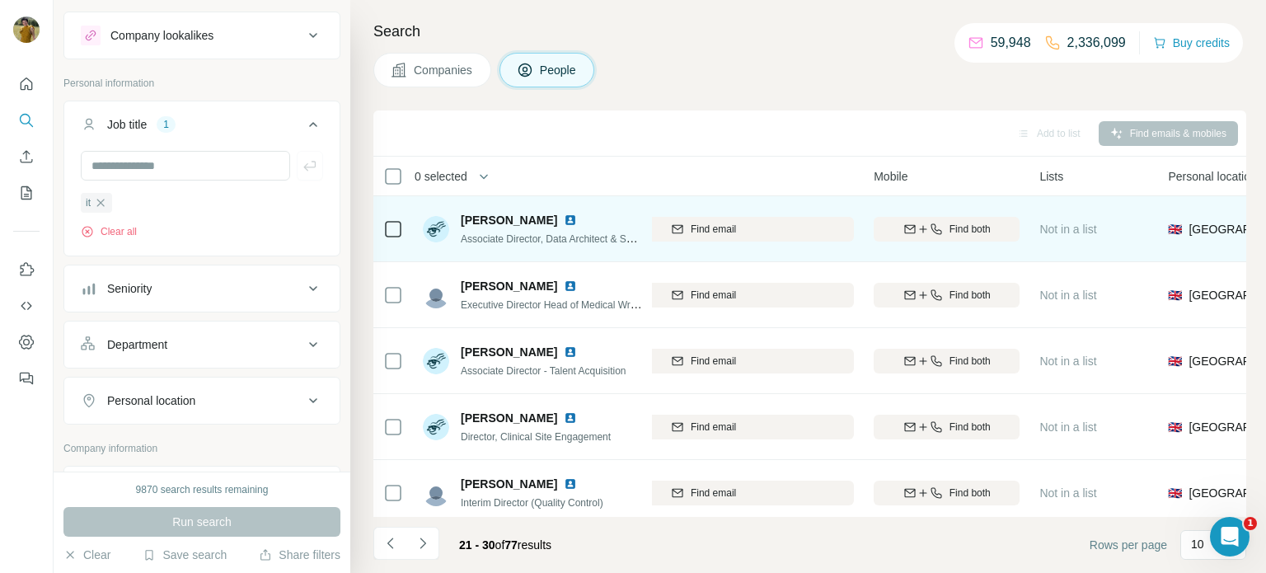
click at [579, 236] on span "Associate Director, Data Architect & Systems Integration Lead" at bounding box center [596, 238] width 271 height 13
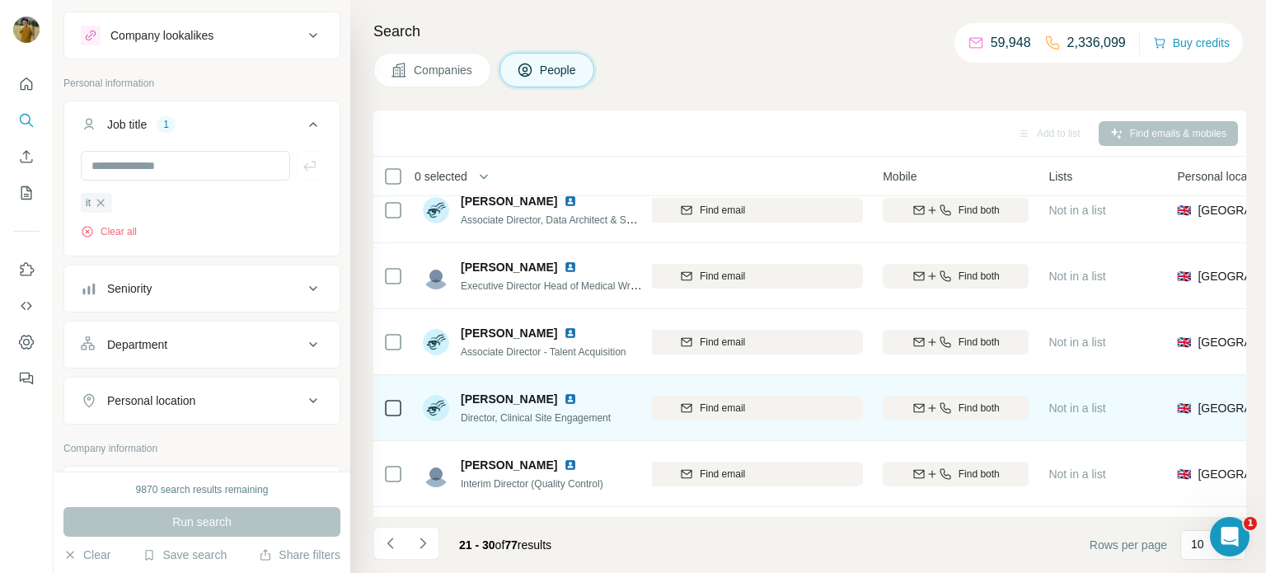
scroll to position [0, 283]
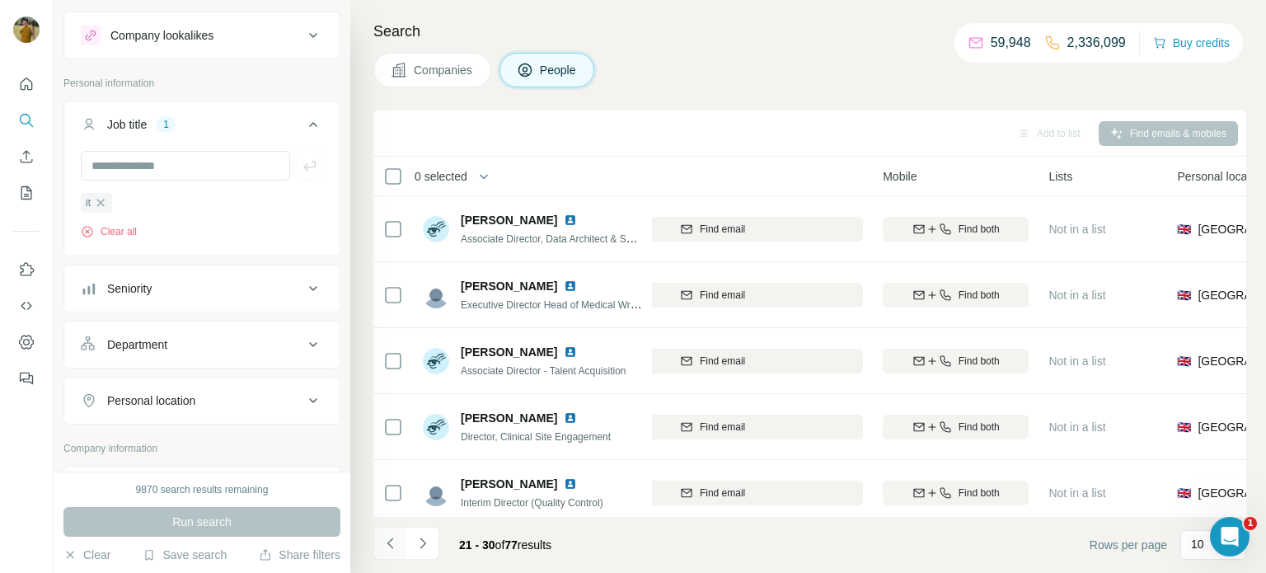
click at [394, 541] on icon "Navigate to previous page" at bounding box center [390, 543] width 16 height 16
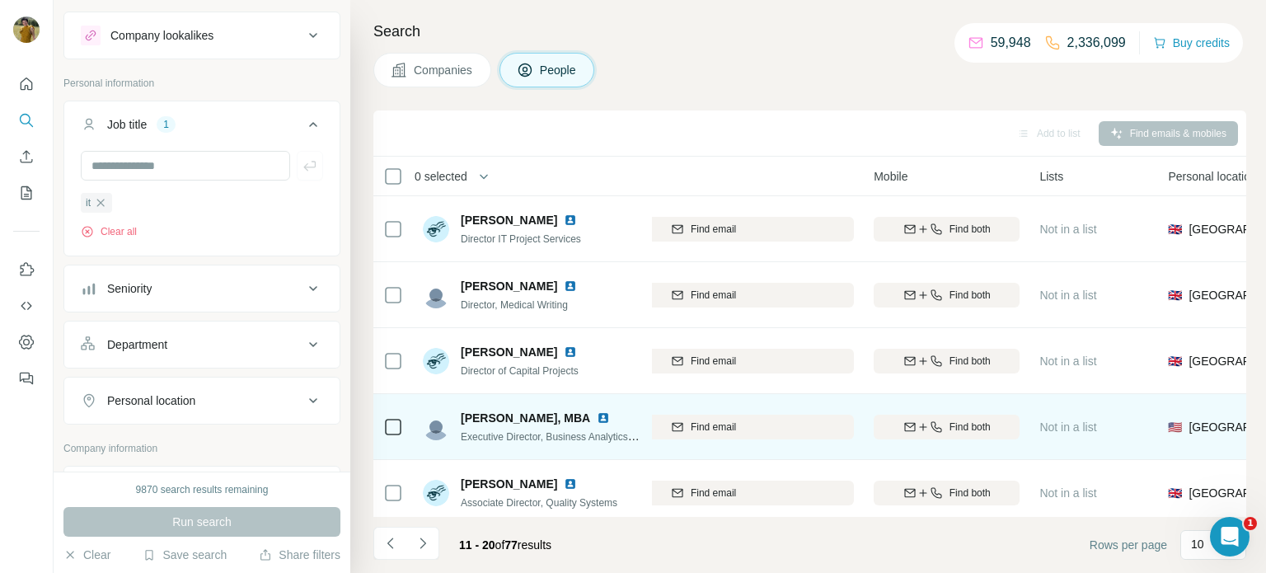
scroll to position [0, 288]
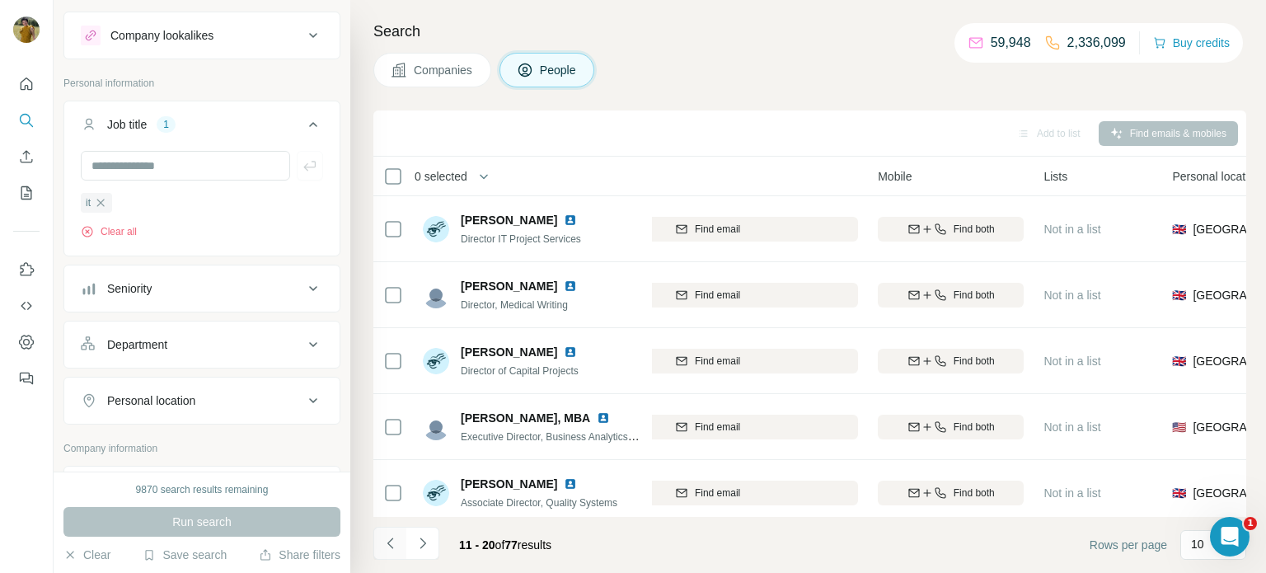
click at [392, 549] on icon "Navigate to previous page" at bounding box center [390, 543] width 16 height 16
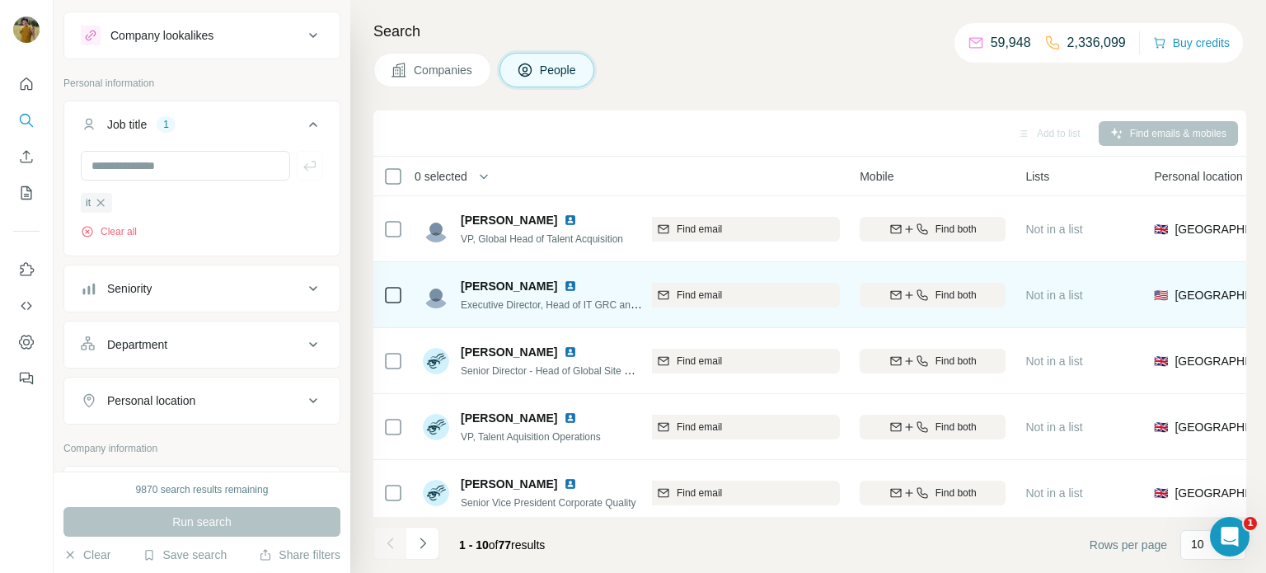
scroll to position [0, 305]
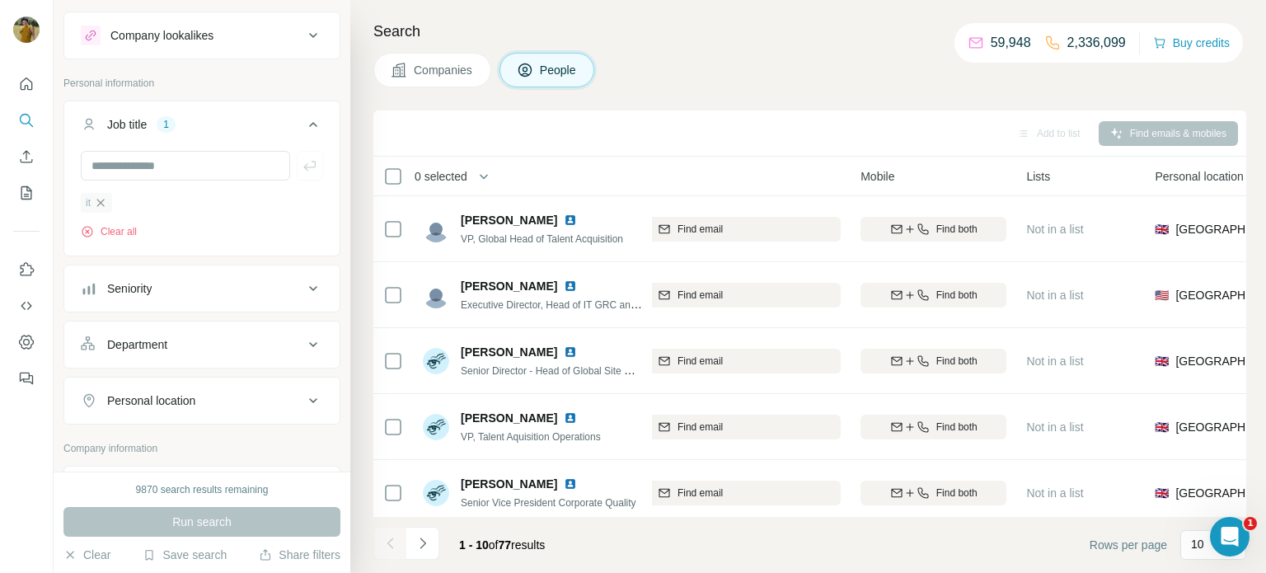
click at [102, 208] on icon "button" at bounding box center [100, 202] width 13 height 13
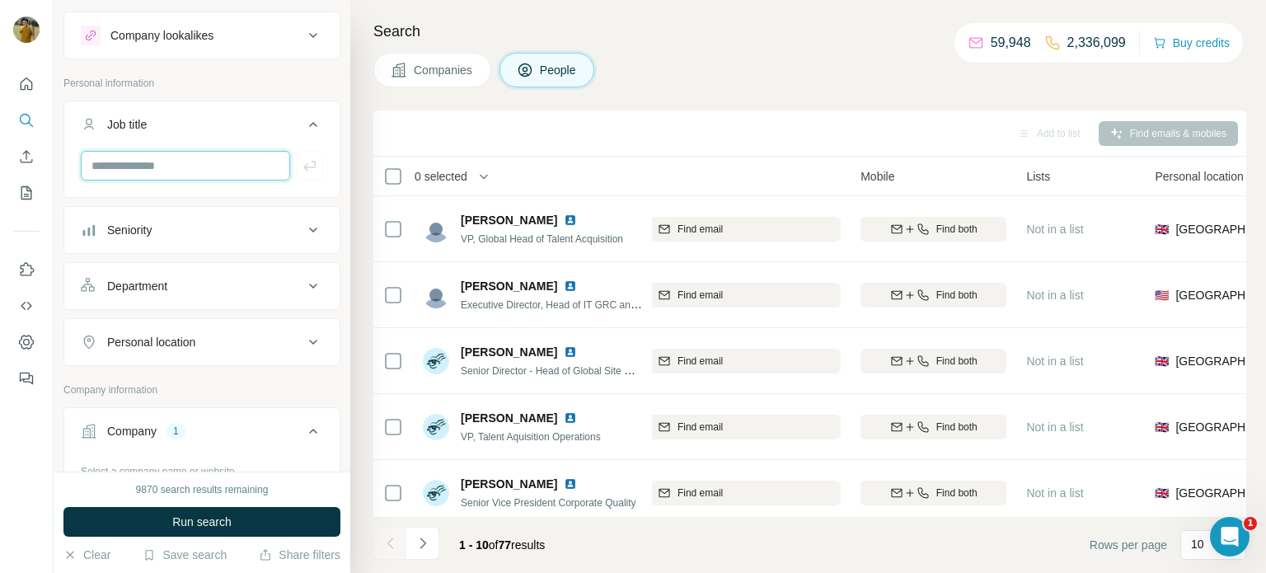
click at [124, 166] on input "text" at bounding box center [185, 166] width 209 height 30
type input "**********"
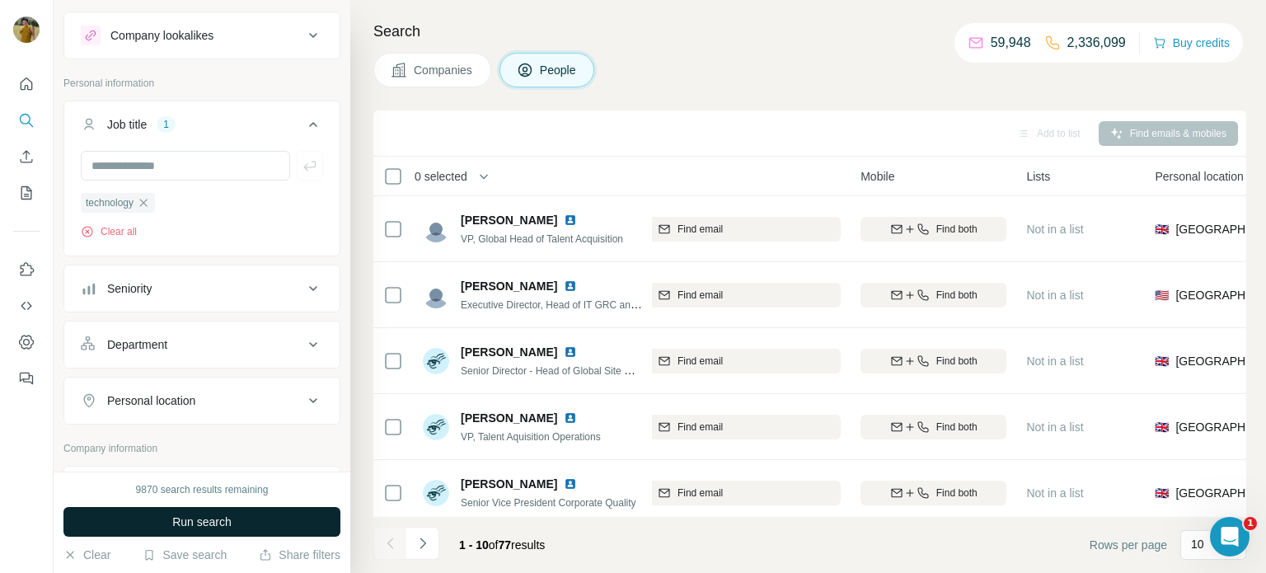
click at [212, 519] on span "Run search" at bounding box center [201, 522] width 59 height 16
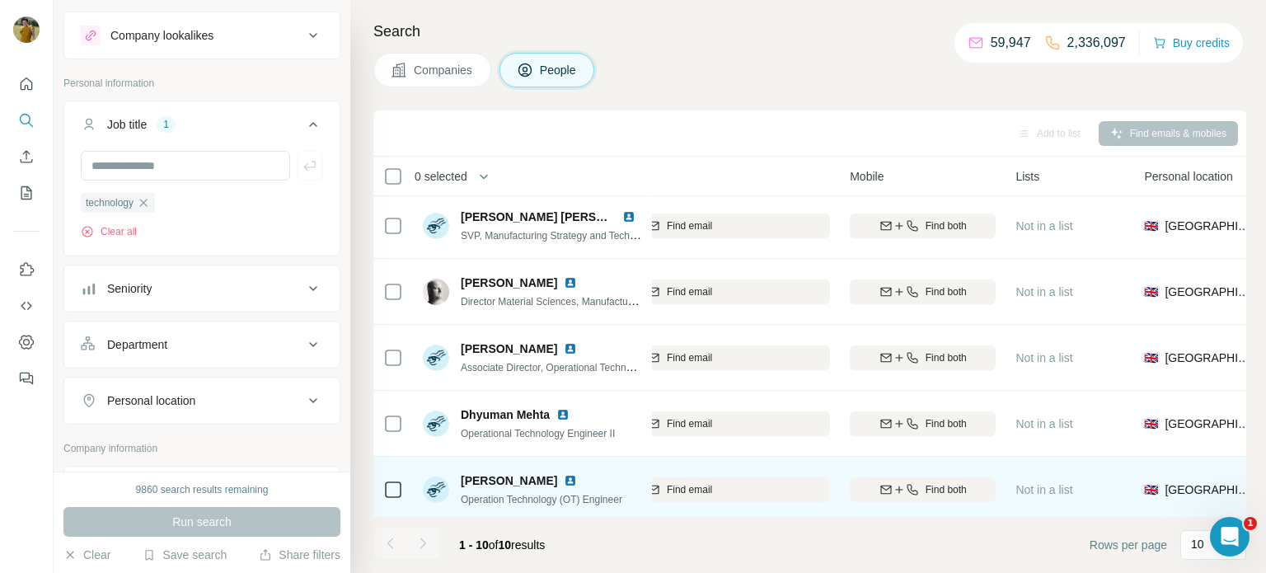
scroll to position [0, 316]
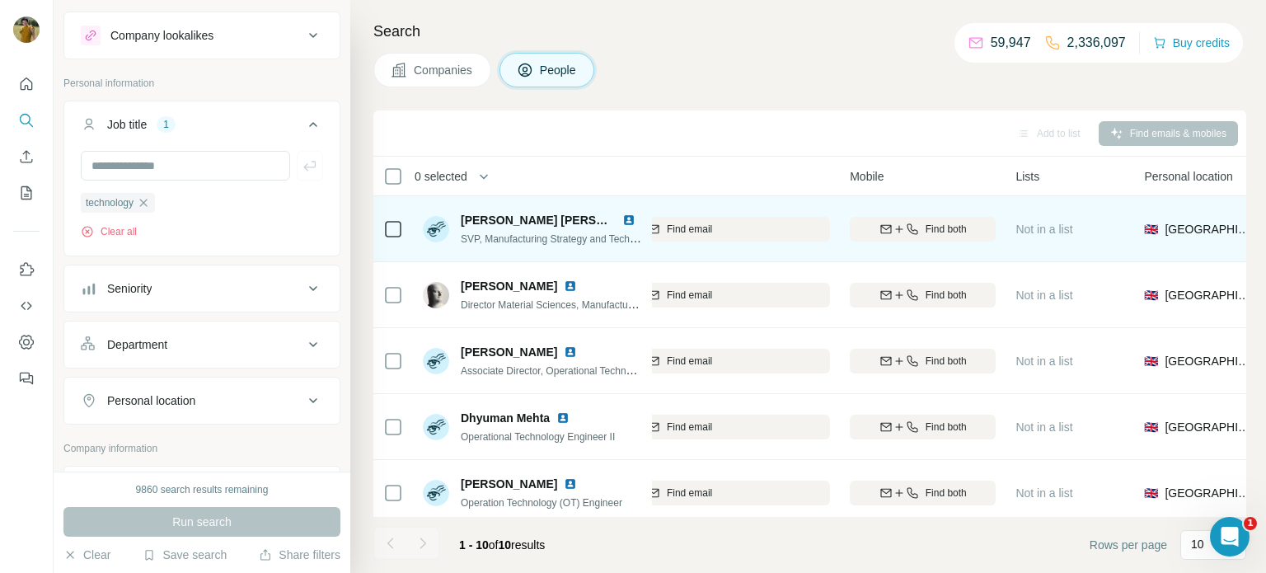
click at [547, 232] on span "SVP, Manufacturing Strategy and Technology" at bounding box center [560, 238] width 198 height 13
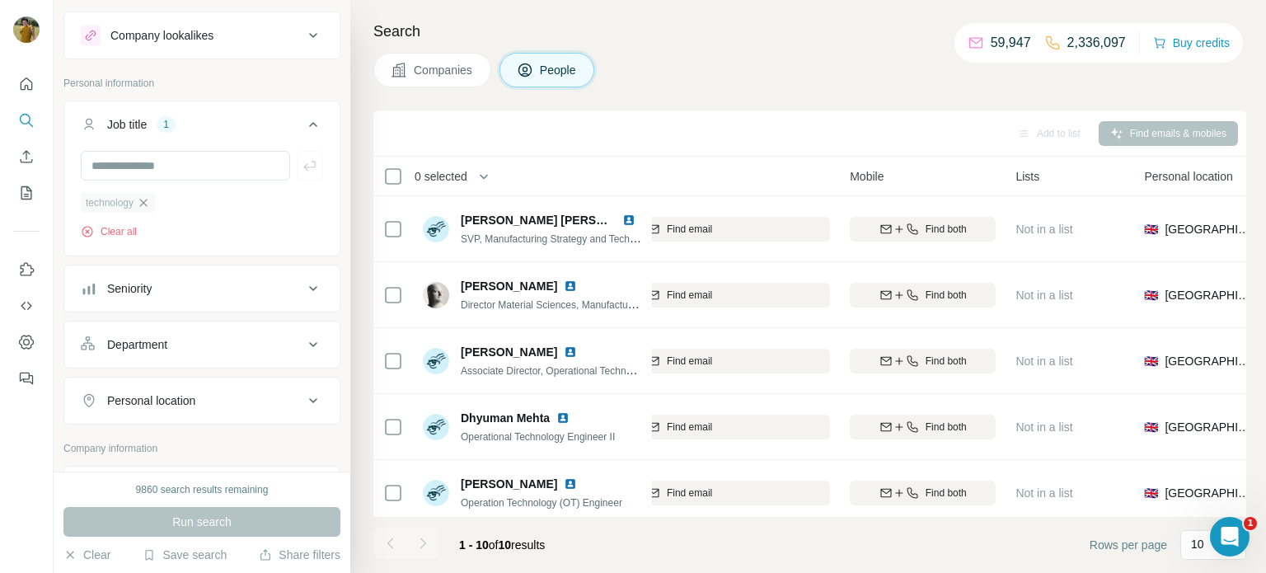
click at [150, 203] on icon "button" at bounding box center [143, 202] width 13 height 13
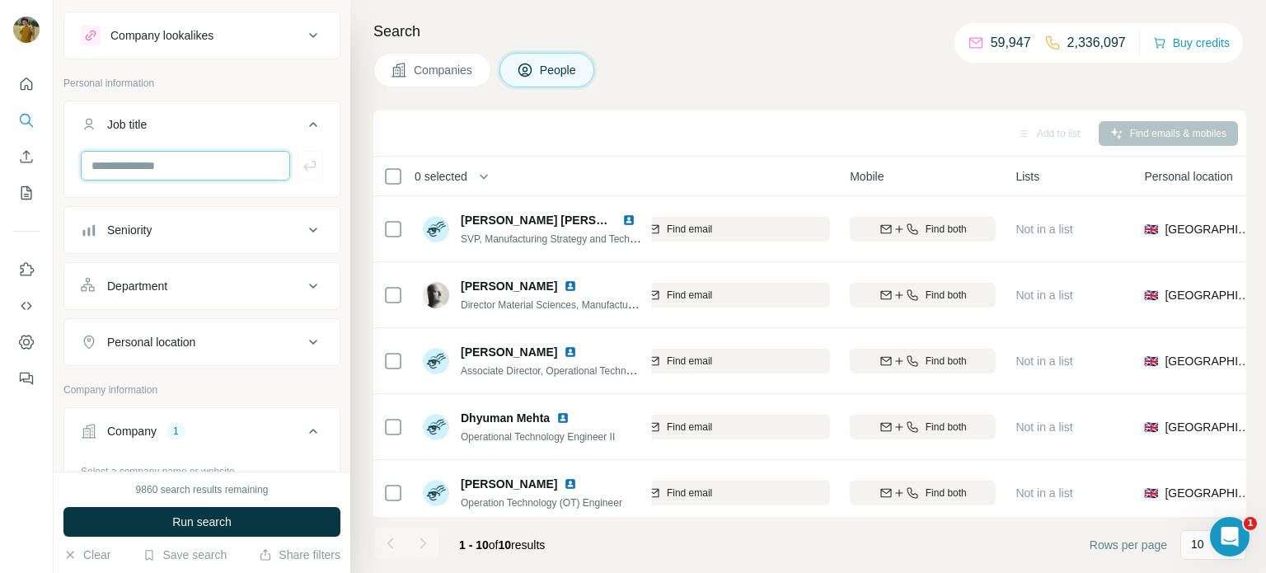
click at [157, 169] on input "text" at bounding box center [185, 166] width 209 height 30
type input "**"
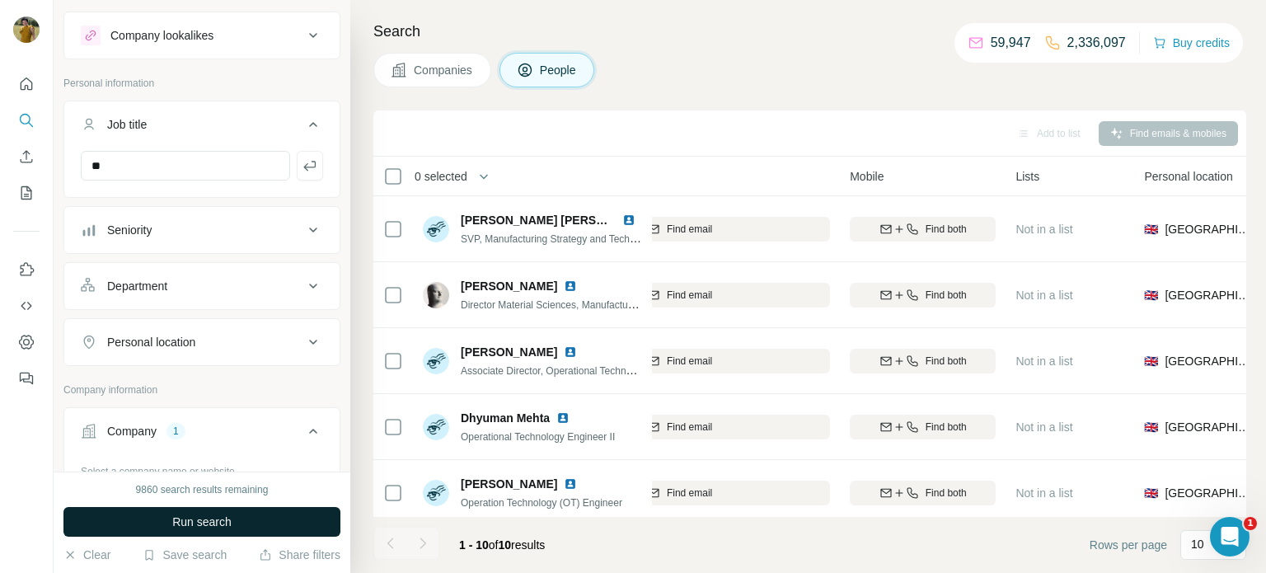
click at [210, 528] on span "Run search" at bounding box center [201, 522] width 59 height 16
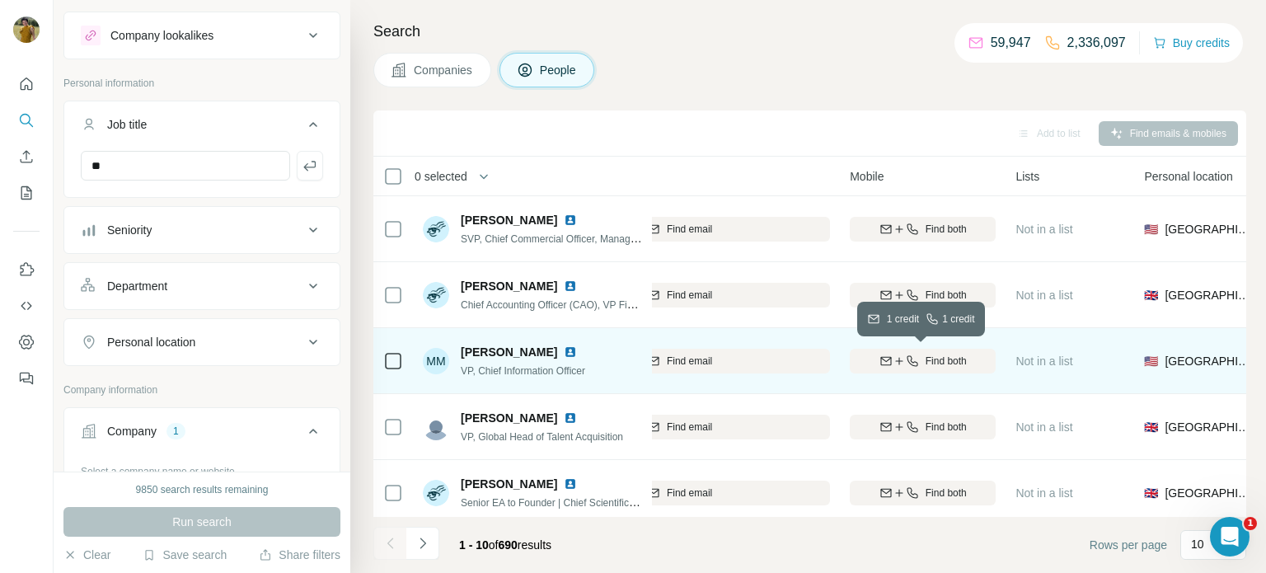
click at [954, 361] on span "Find both" at bounding box center [946, 361] width 41 height 15
click at [564, 354] on img at bounding box center [570, 351] width 13 height 13
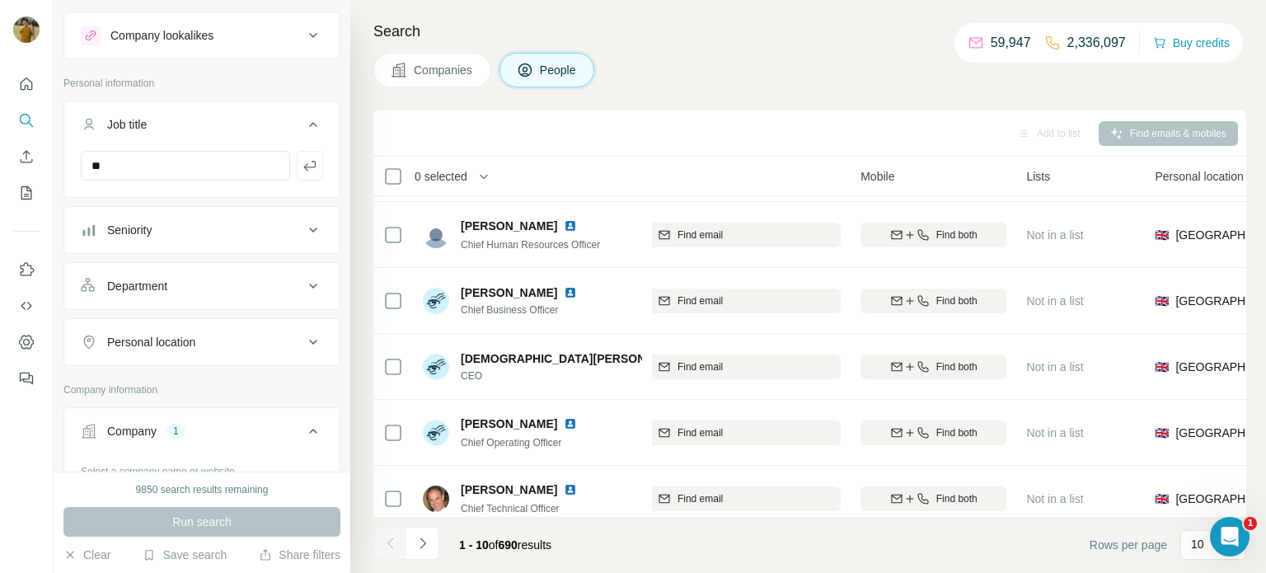
scroll to position [338, 305]
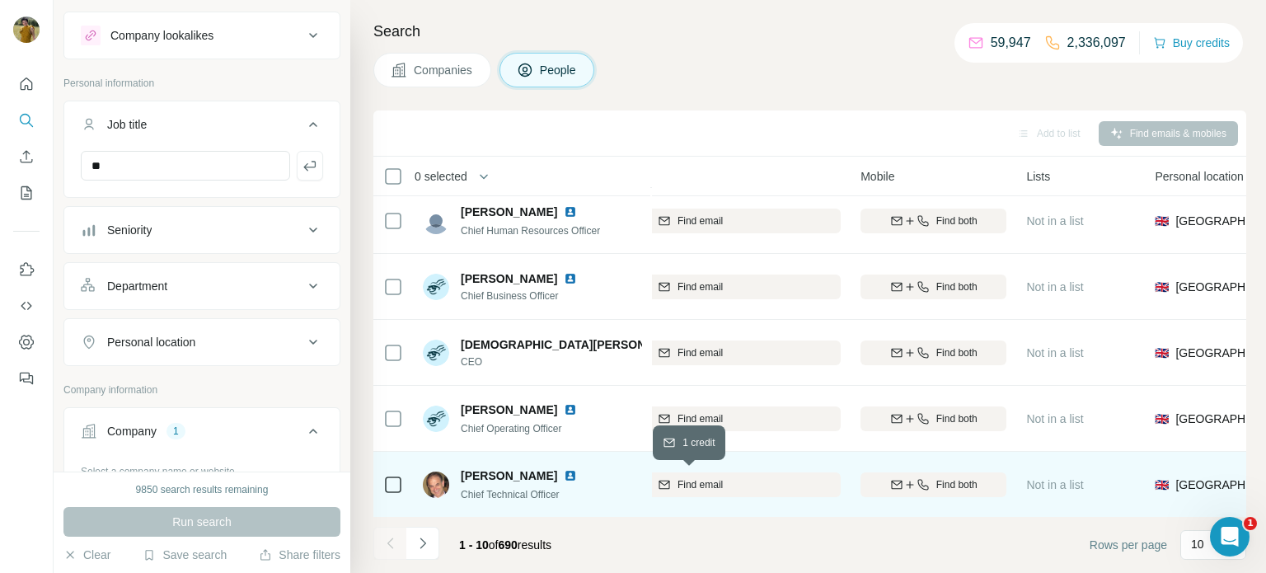
click at [780, 490] on div "Find email" at bounding box center [690, 484] width 301 height 15
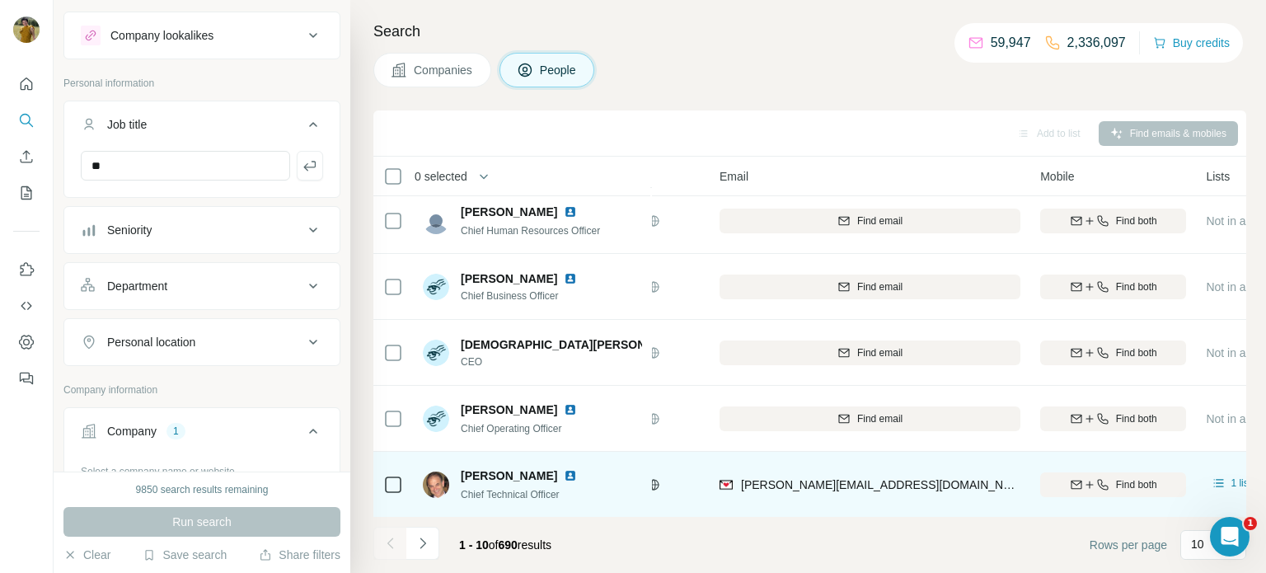
scroll to position [338, 0]
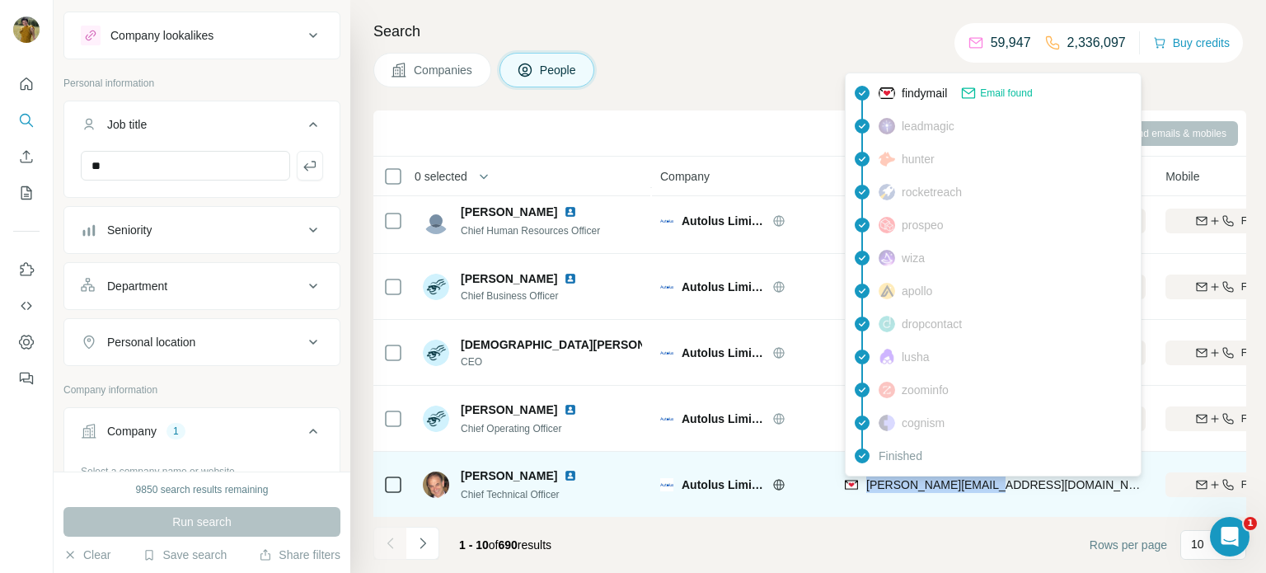
drag, startPoint x: 1036, startPoint y: 491, endPoint x: 866, endPoint y: 486, distance: 170.7
click at [866, 486] on div "[PERSON_NAME][EMAIL_ADDRESS][DOMAIN_NAME]" at bounding box center [995, 484] width 301 height 45
copy span "[PERSON_NAME][EMAIL_ADDRESS][DOMAIN_NAME]"
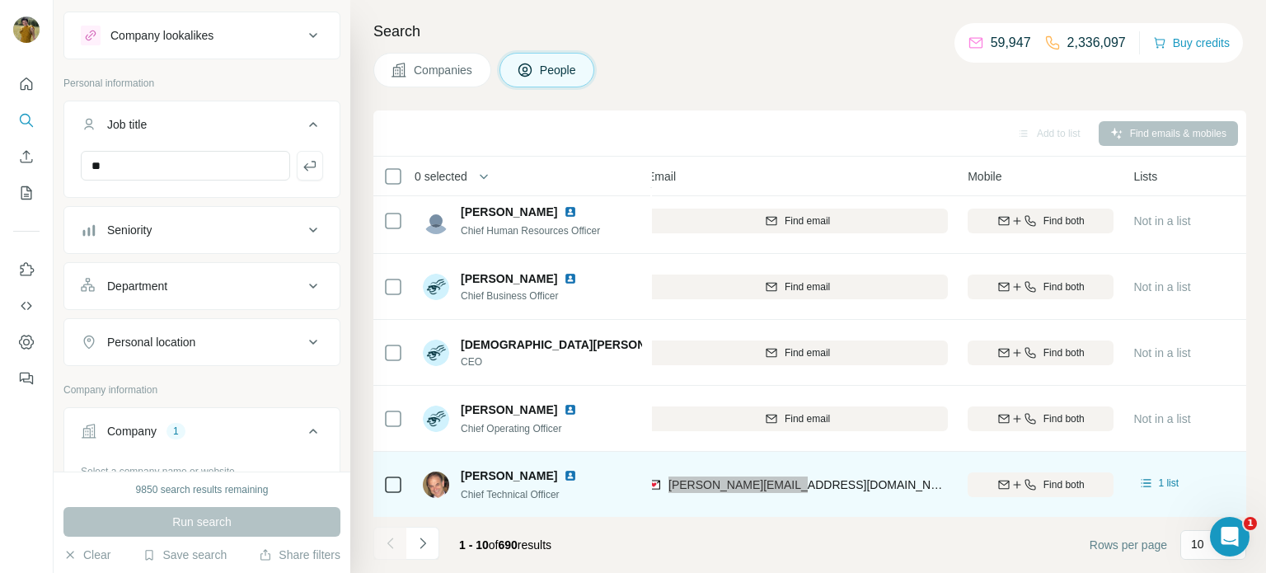
scroll to position [338, 206]
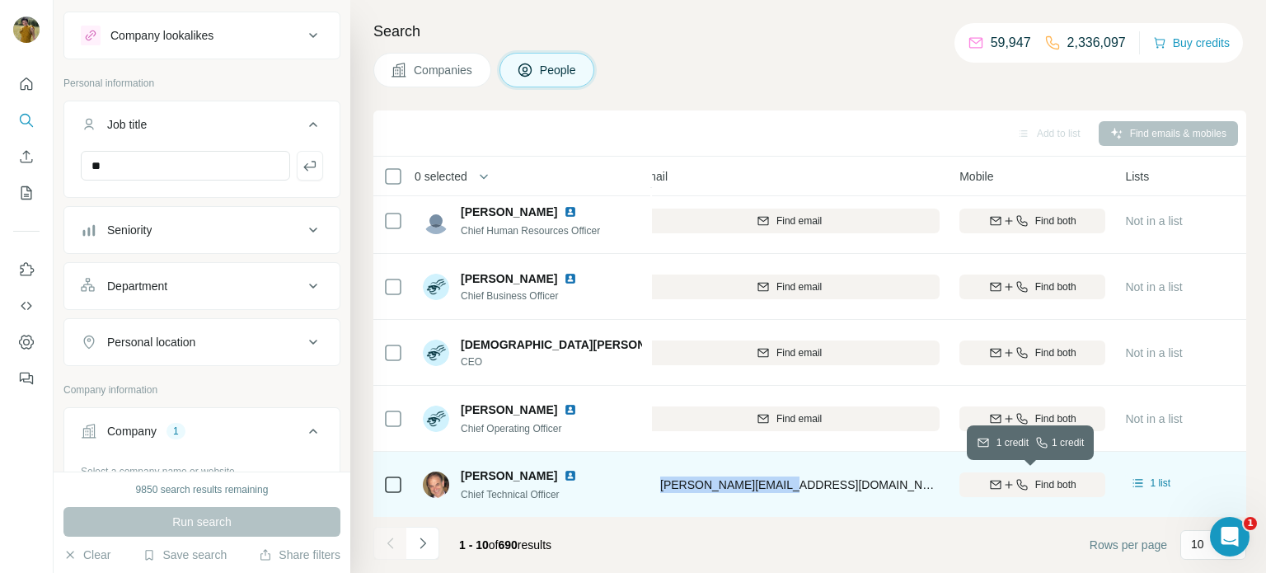
click at [1051, 483] on span "Find both" at bounding box center [1055, 484] width 41 height 15
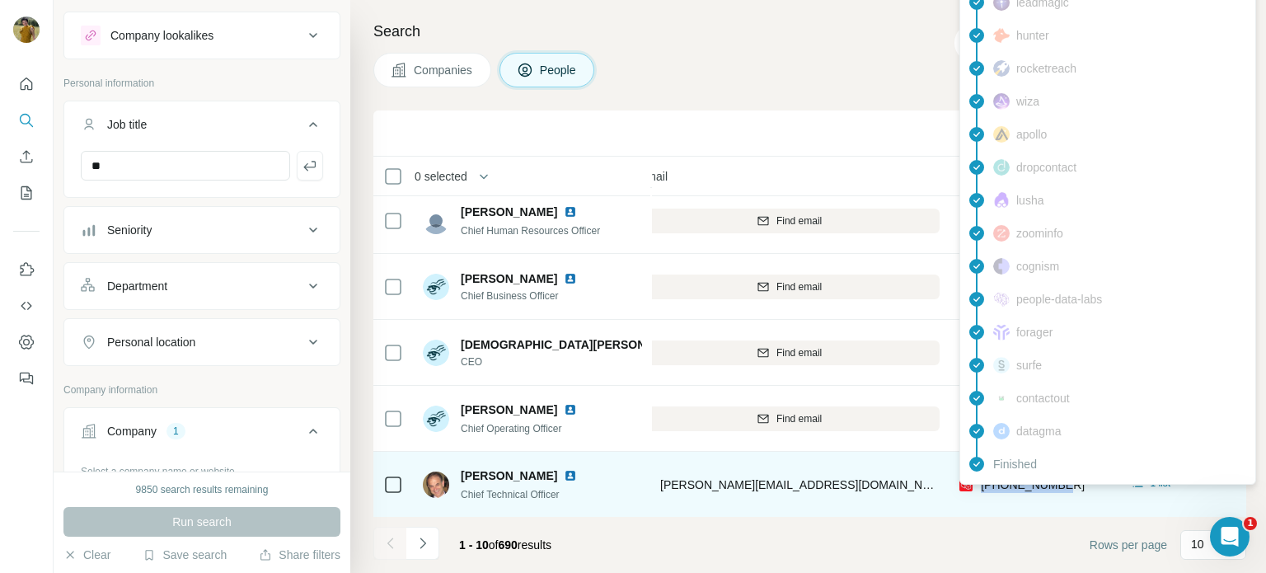
drag, startPoint x: 1067, startPoint y: 486, endPoint x: 984, endPoint y: 485, distance: 83.3
click at [984, 485] on div "[PHONE_NUMBER]" at bounding box center [1033, 484] width 146 height 45
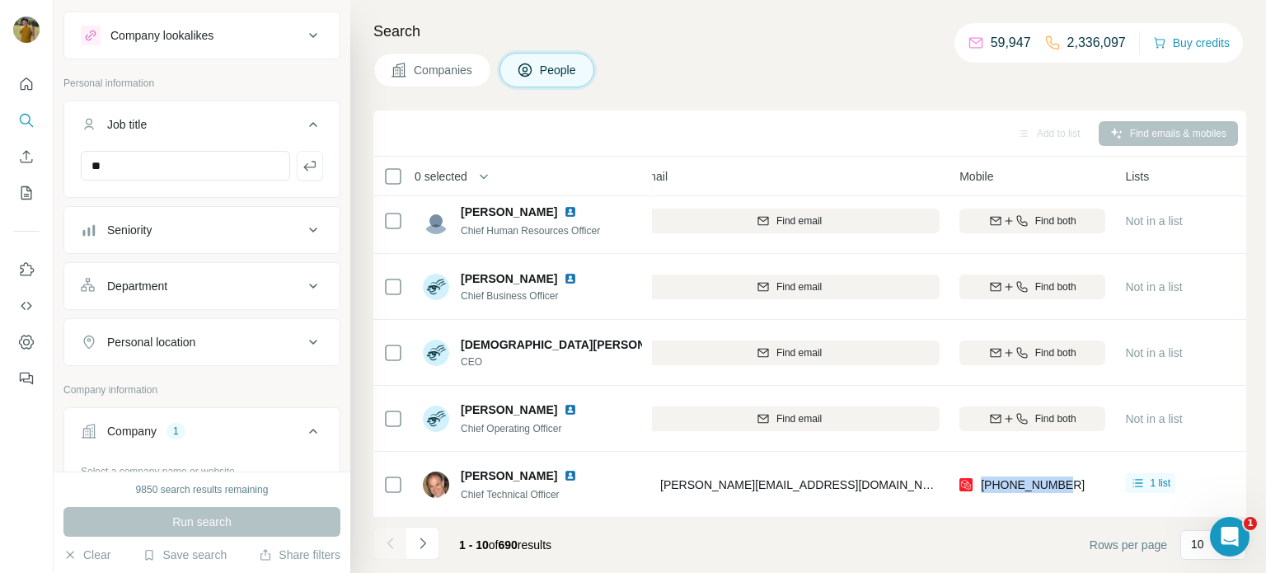
copy span "[PHONE_NUMBER]"
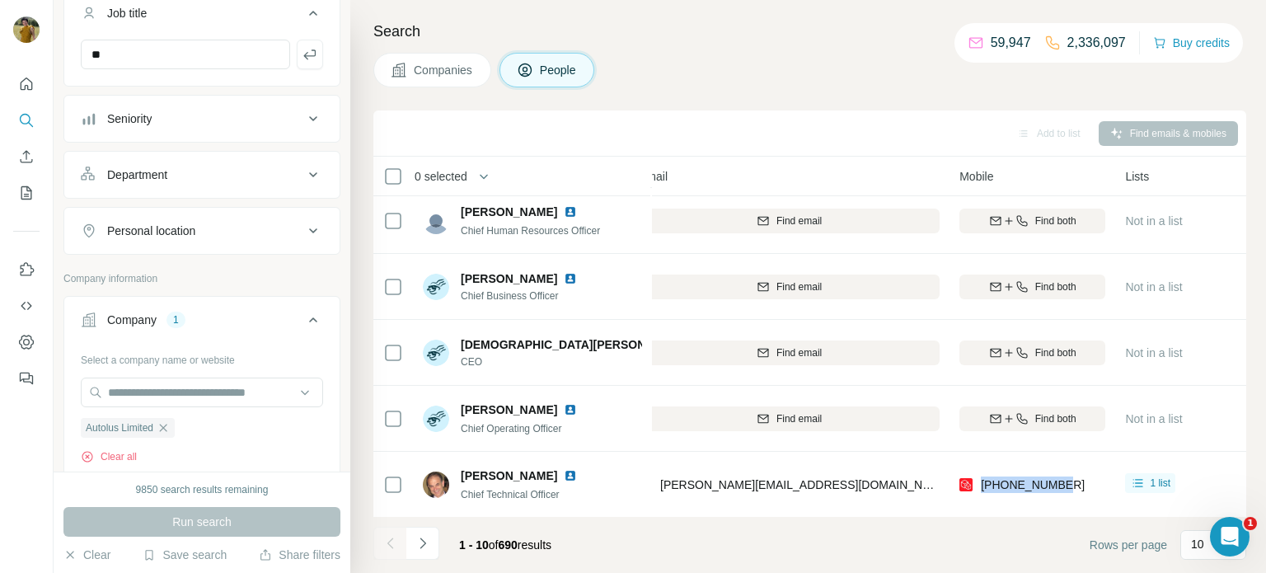
scroll to position [154, 0]
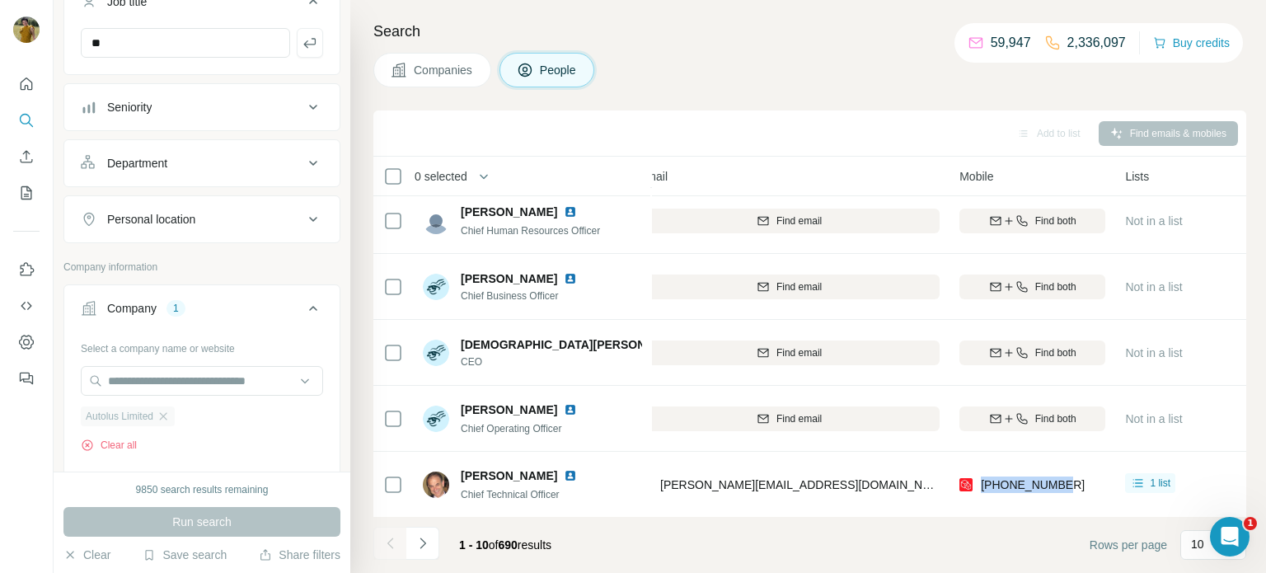
click at [175, 410] on div "Autolus Limited" at bounding box center [128, 416] width 94 height 20
click at [170, 414] on icon "button" at bounding box center [163, 416] width 13 height 13
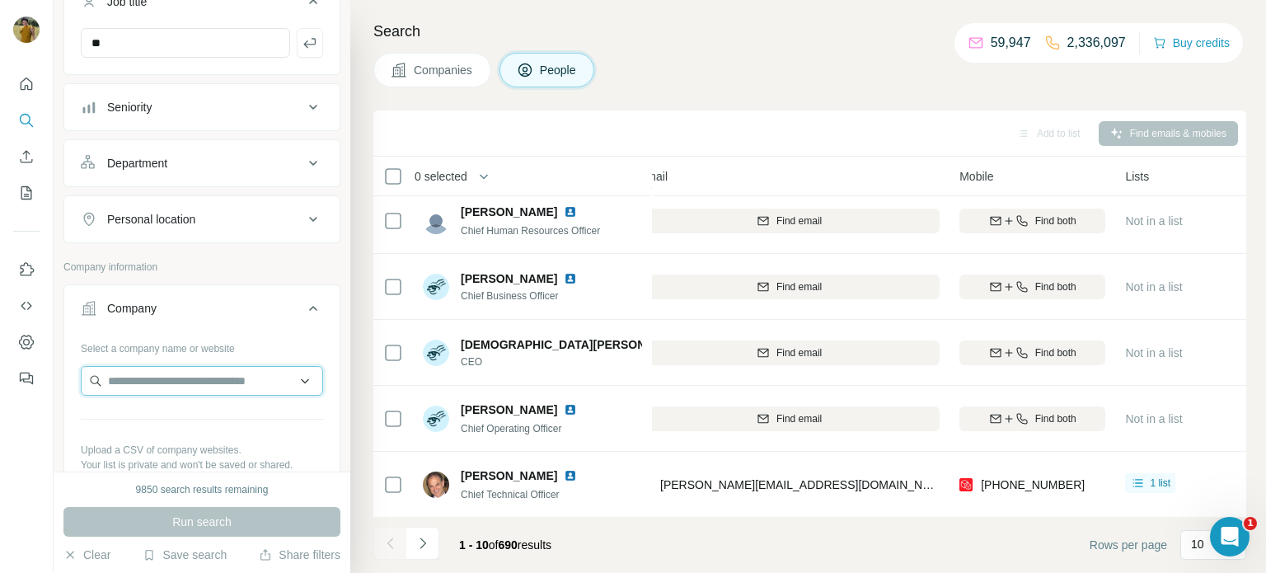
click at [156, 380] on input "text" at bounding box center [202, 381] width 242 height 30
type input "**********"
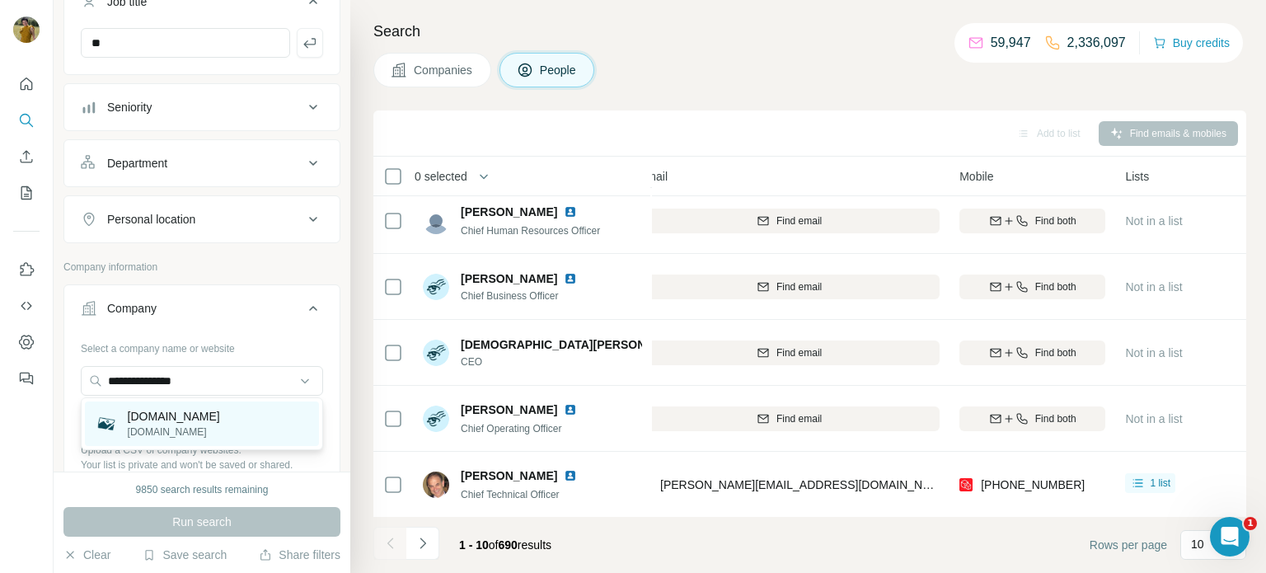
click at [202, 437] on p "[DOMAIN_NAME]" at bounding box center [174, 432] width 92 height 15
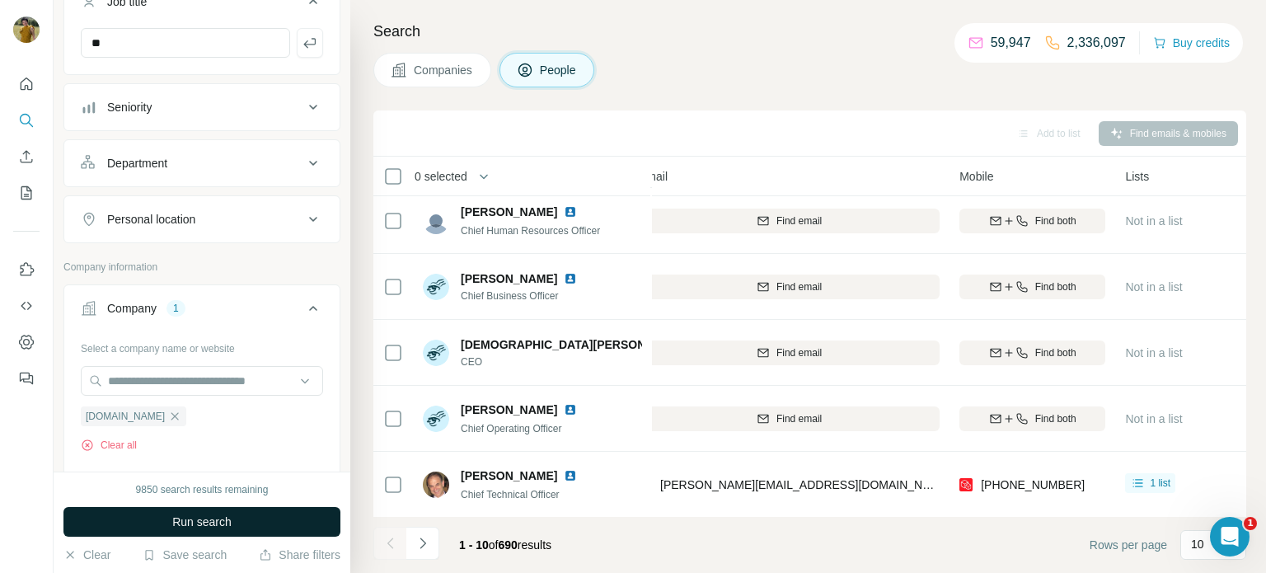
click at [159, 514] on button "Run search" at bounding box center [201, 522] width 277 height 30
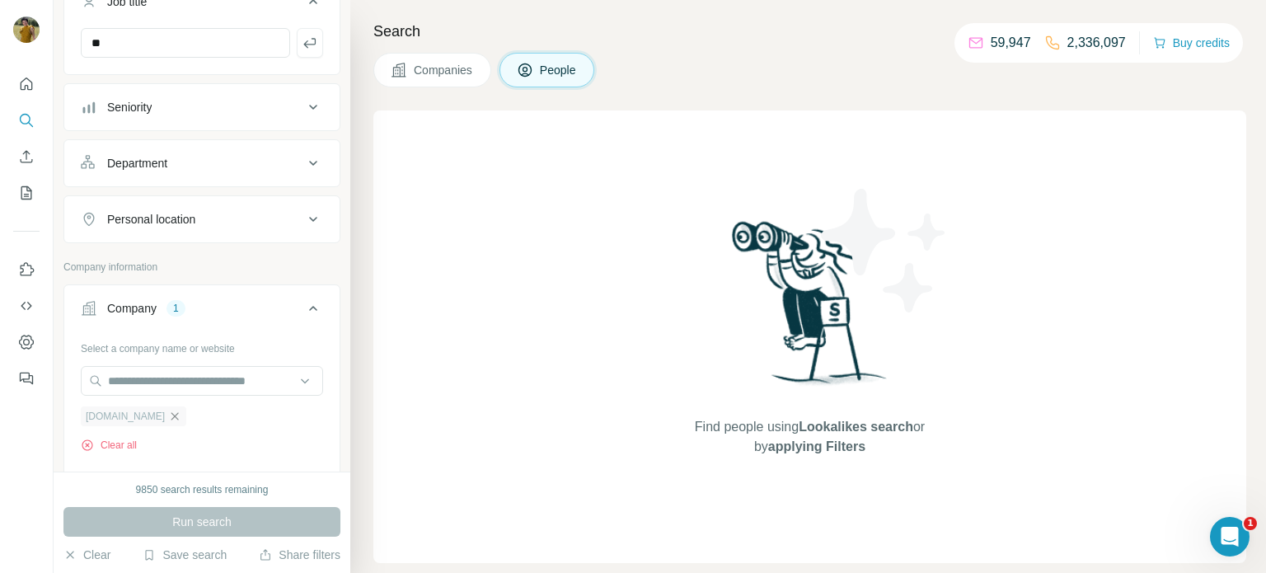
click at [174, 415] on icon "button" at bounding box center [174, 416] width 13 height 13
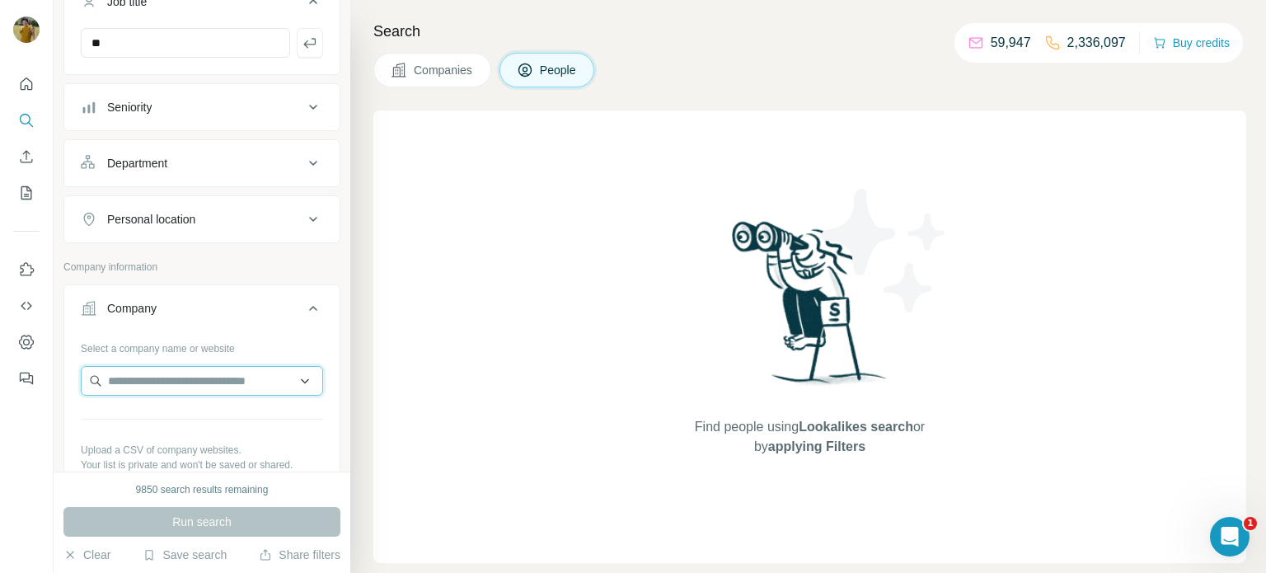
click at [163, 381] on input "text" at bounding box center [202, 381] width 242 height 30
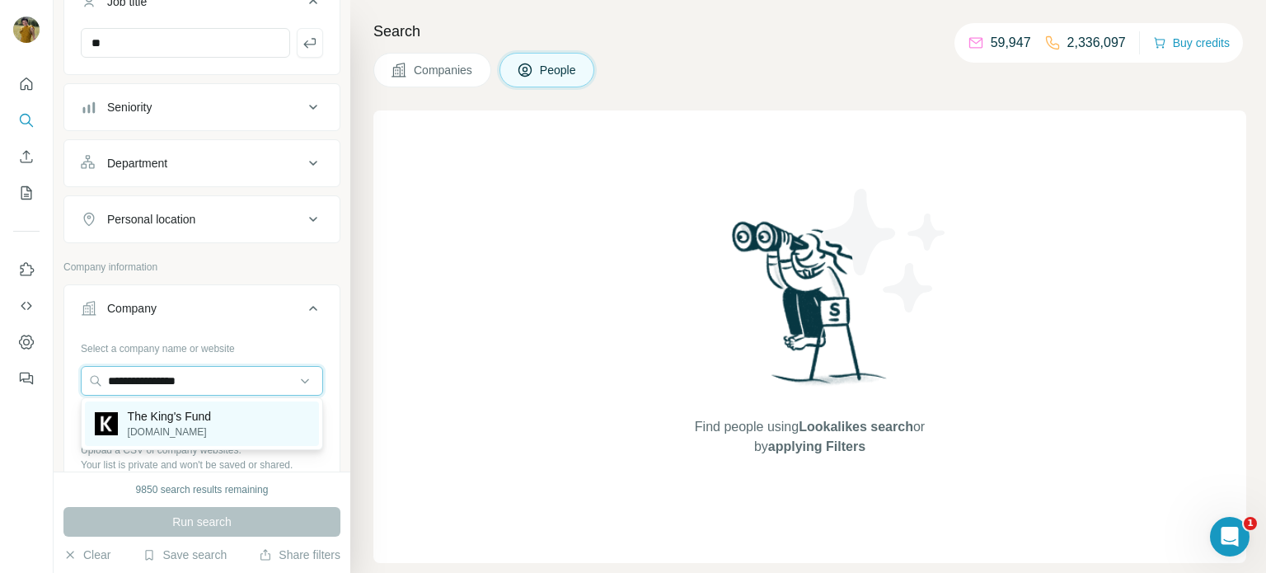
type input "**********"
click at [183, 420] on p "The King's Fund" at bounding box center [170, 416] width 84 height 16
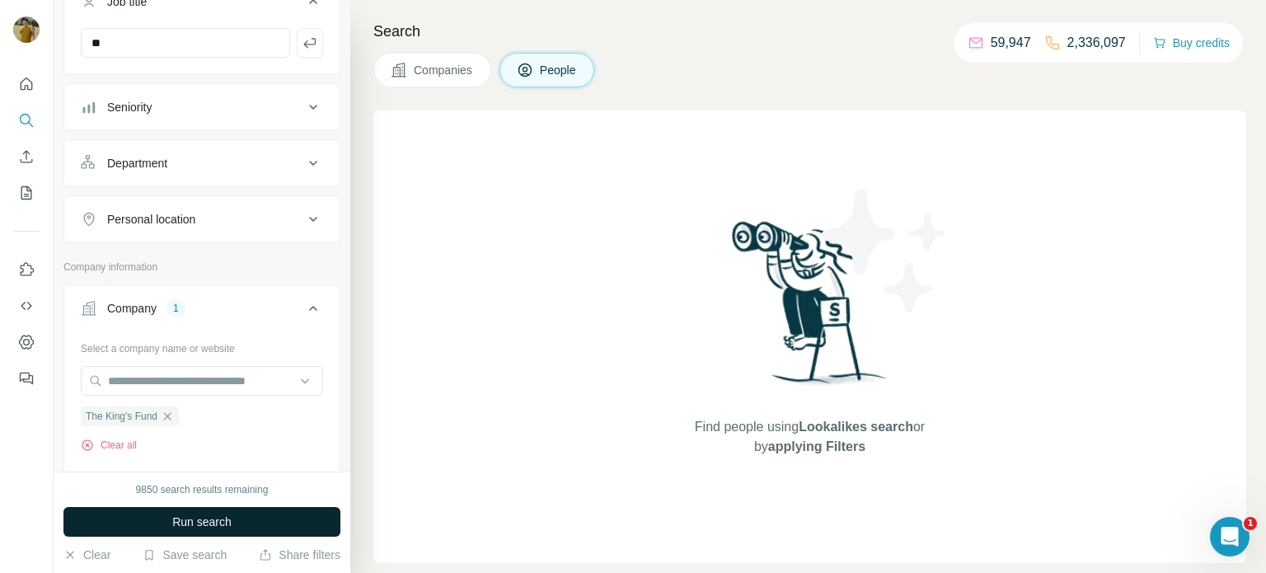
click at [195, 531] on button "Run search" at bounding box center [201, 522] width 277 height 30
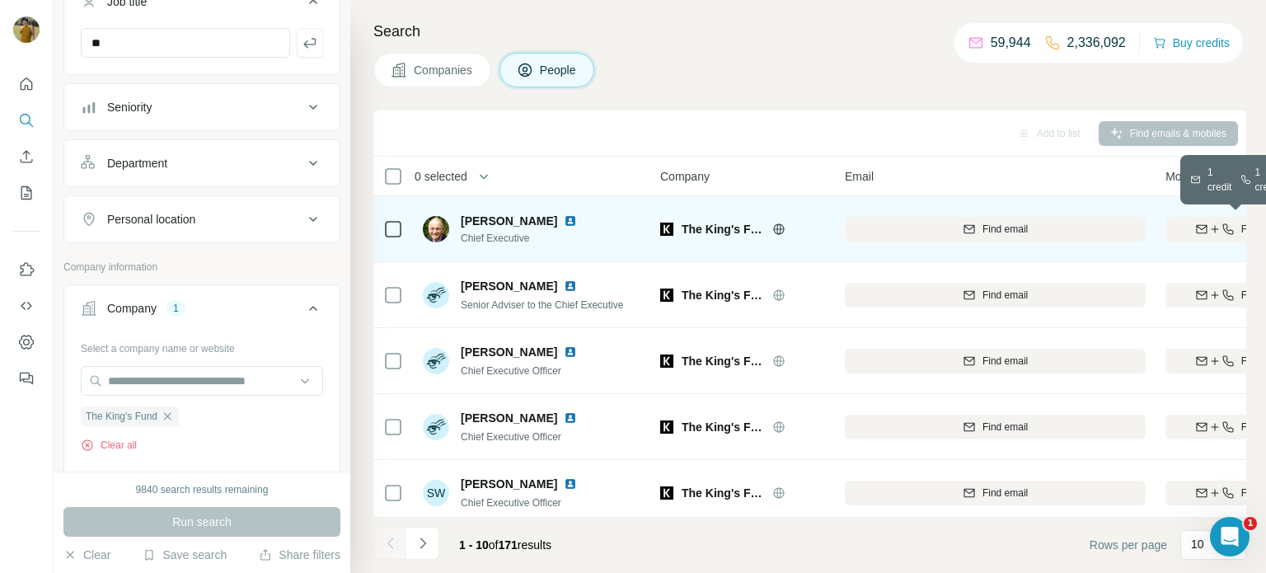
click at [1197, 229] on icon "button" at bounding box center [1201, 229] width 13 height 13
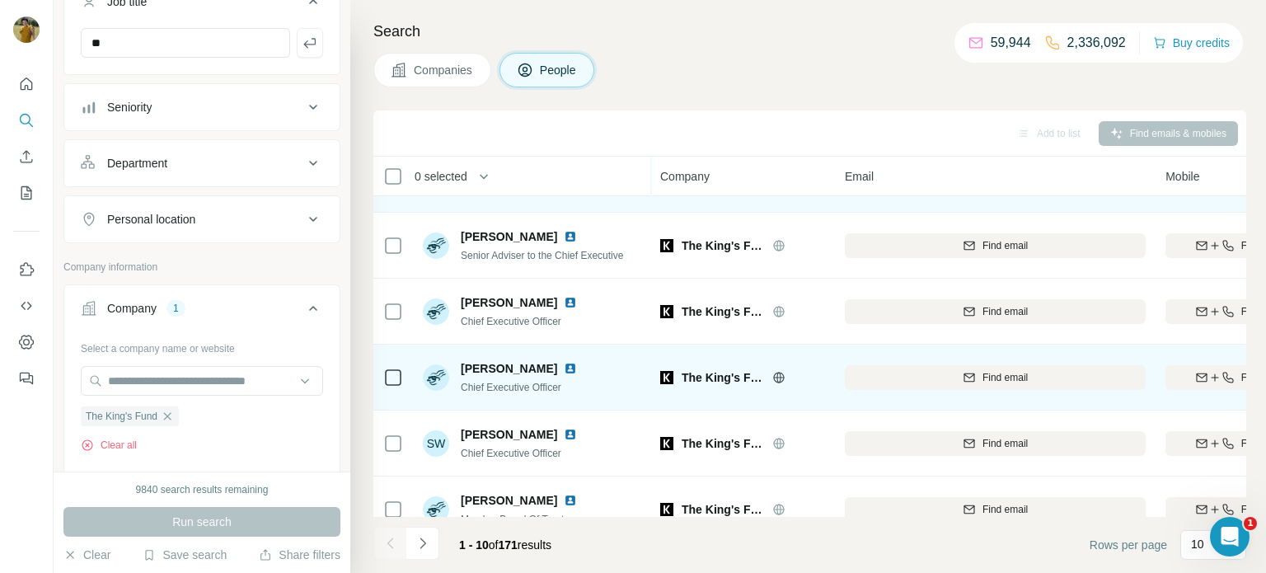
scroll to position [50, 0]
click at [1199, 370] on icon "button" at bounding box center [1201, 376] width 13 height 13
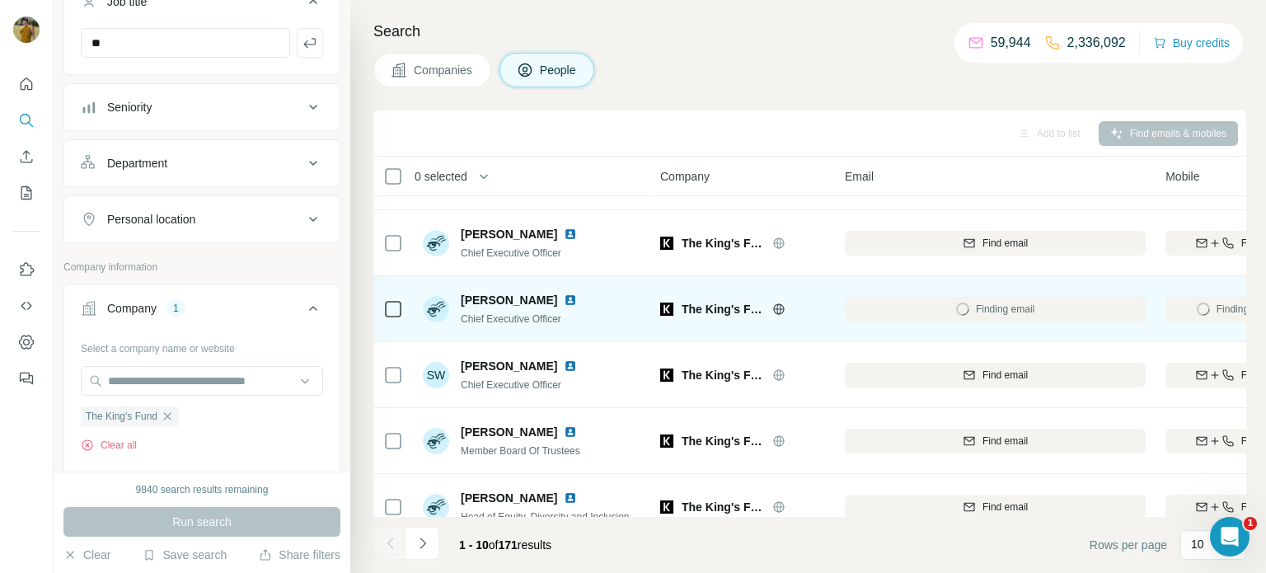
scroll to position [122, 0]
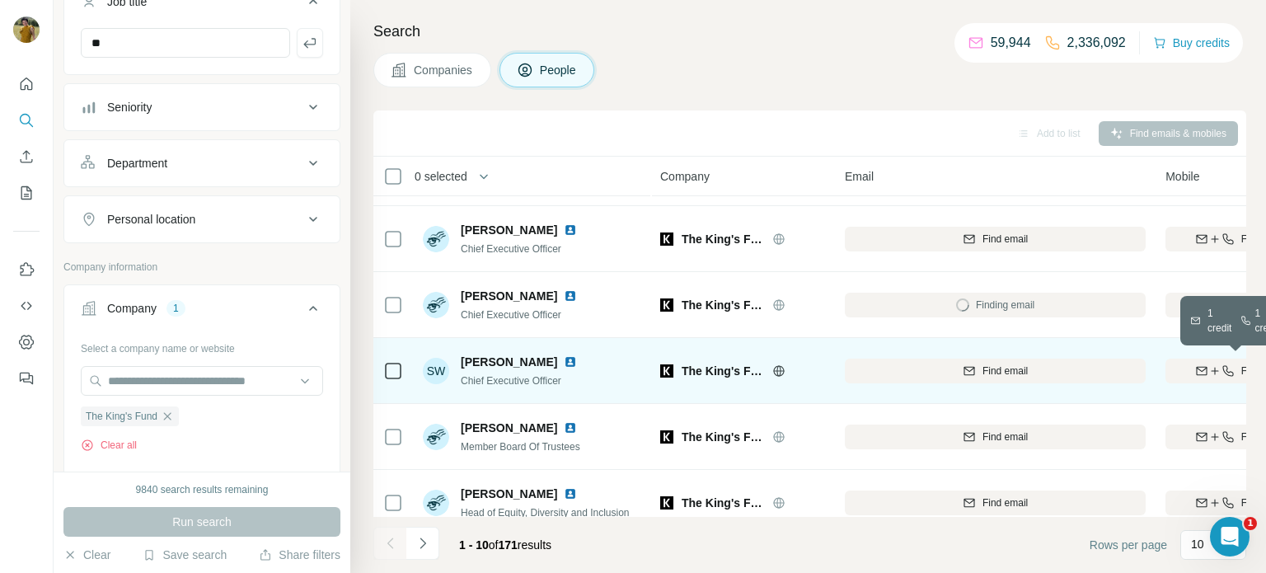
click at [1204, 370] on icon "button" at bounding box center [1201, 370] width 11 height 8
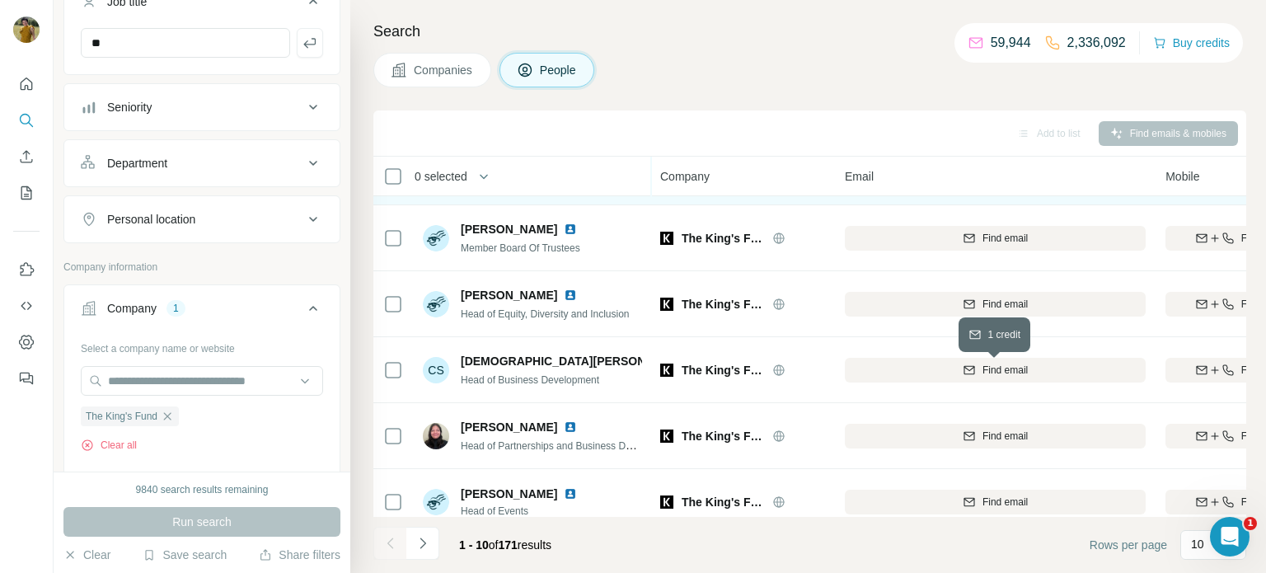
scroll to position [338, 0]
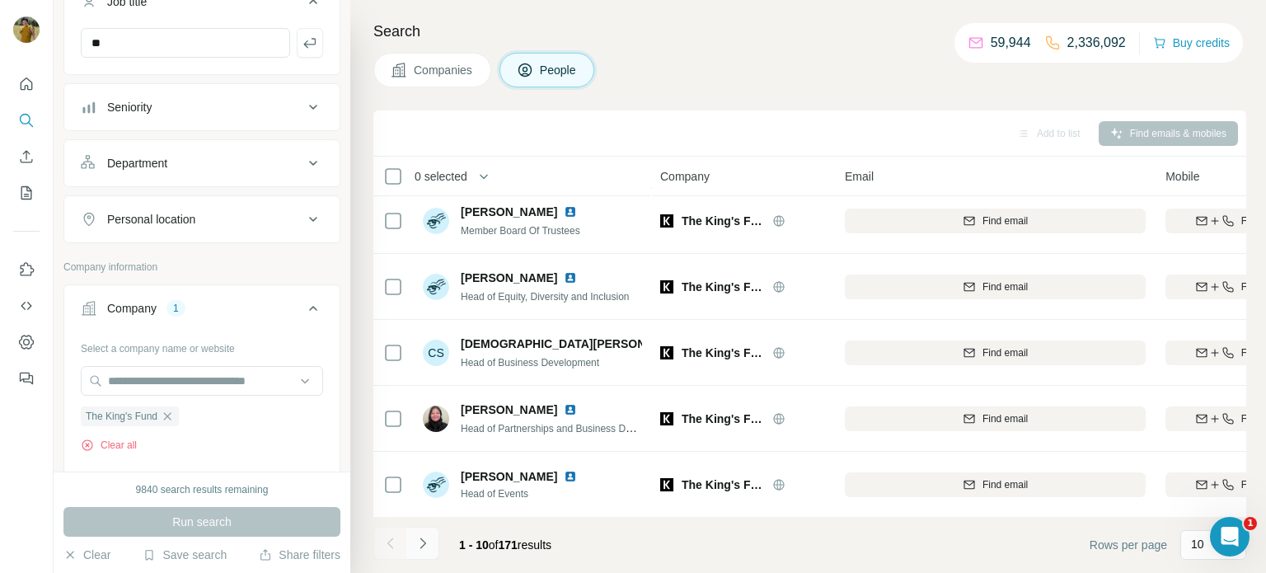
click at [424, 550] on icon "Navigate to next page" at bounding box center [423, 543] width 16 height 16
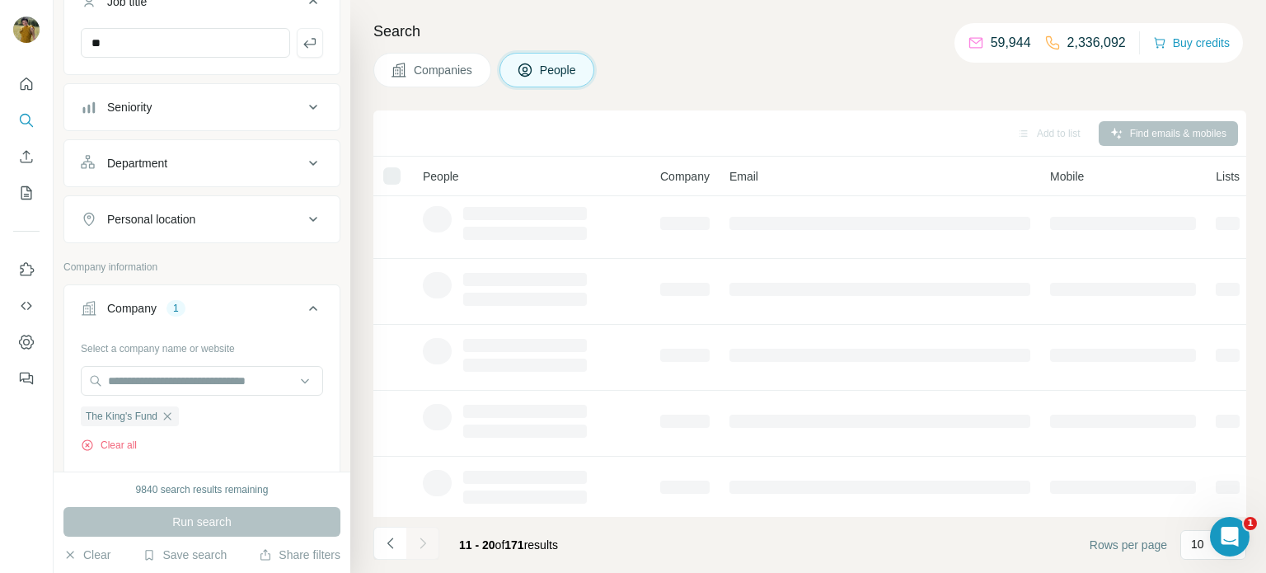
scroll to position [0, 0]
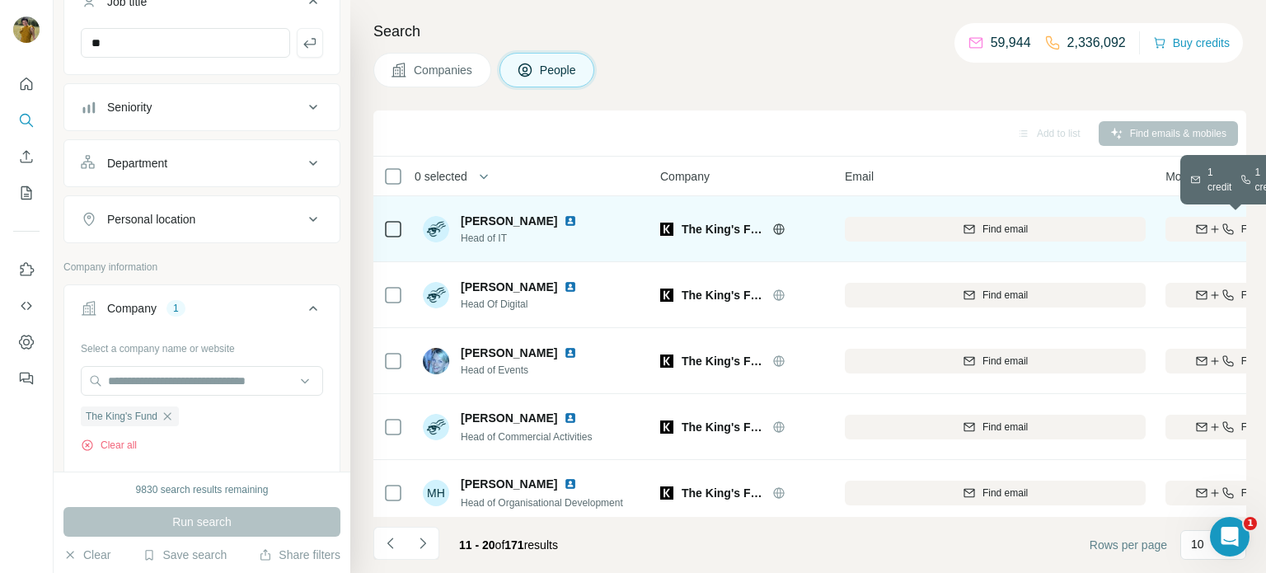
click at [1192, 235] on div "Find both" at bounding box center [1239, 229] width 146 height 15
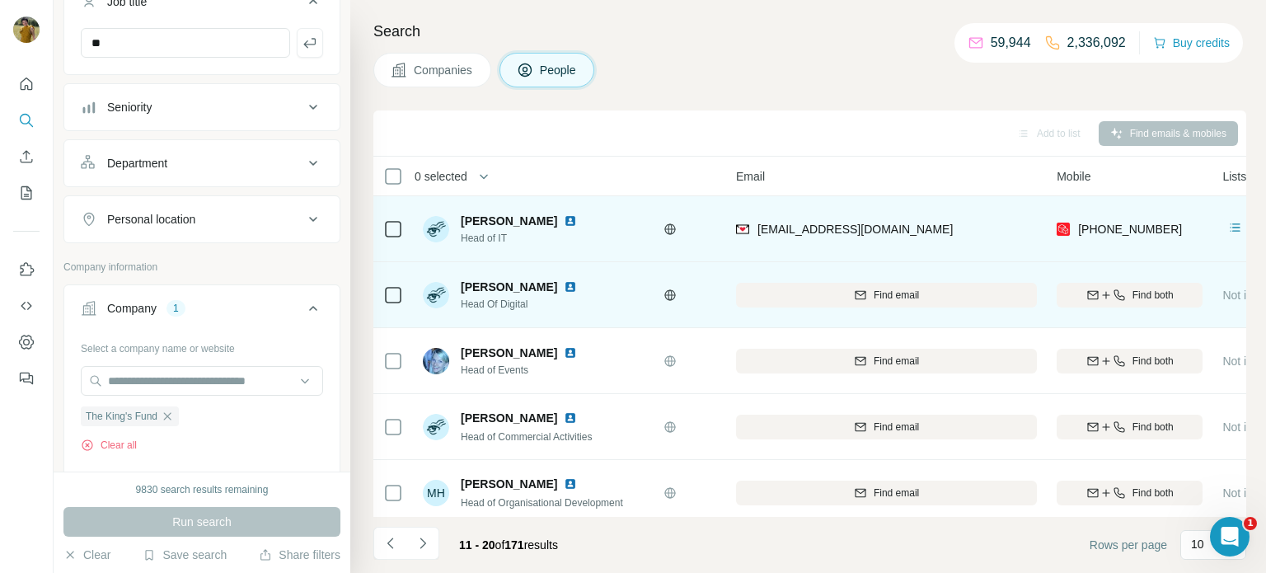
scroll to position [0, 115]
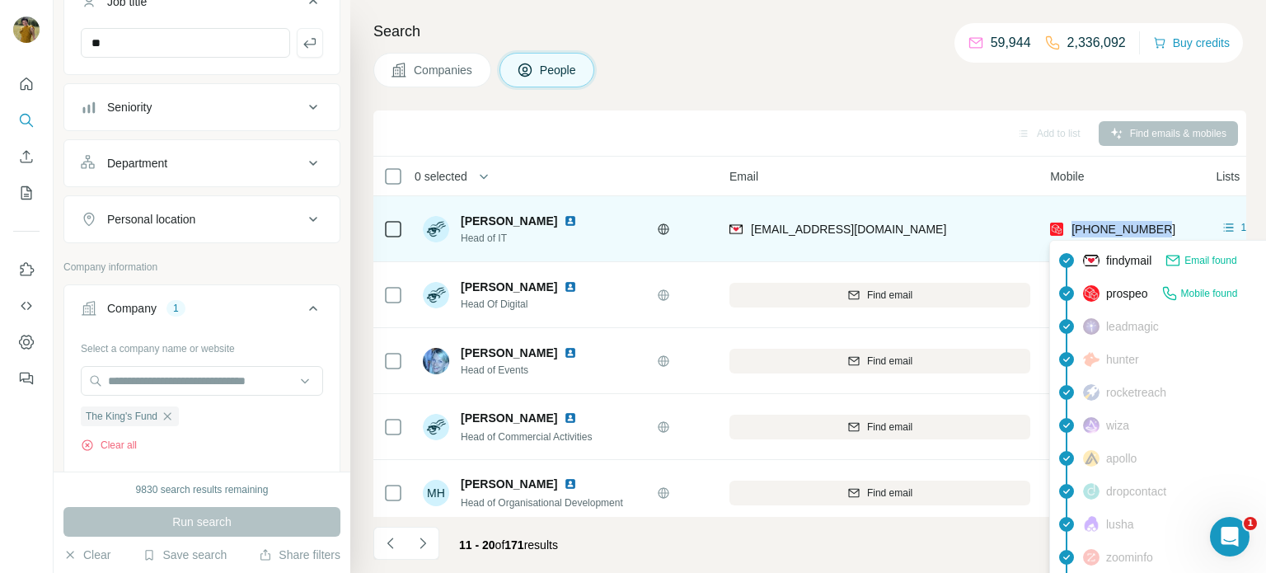
drag, startPoint x: 1169, startPoint y: 223, endPoint x: 1067, endPoint y: 227, distance: 101.4
click at [1067, 227] on div "[PHONE_NUMBER]" at bounding box center [1123, 228] width 146 height 45
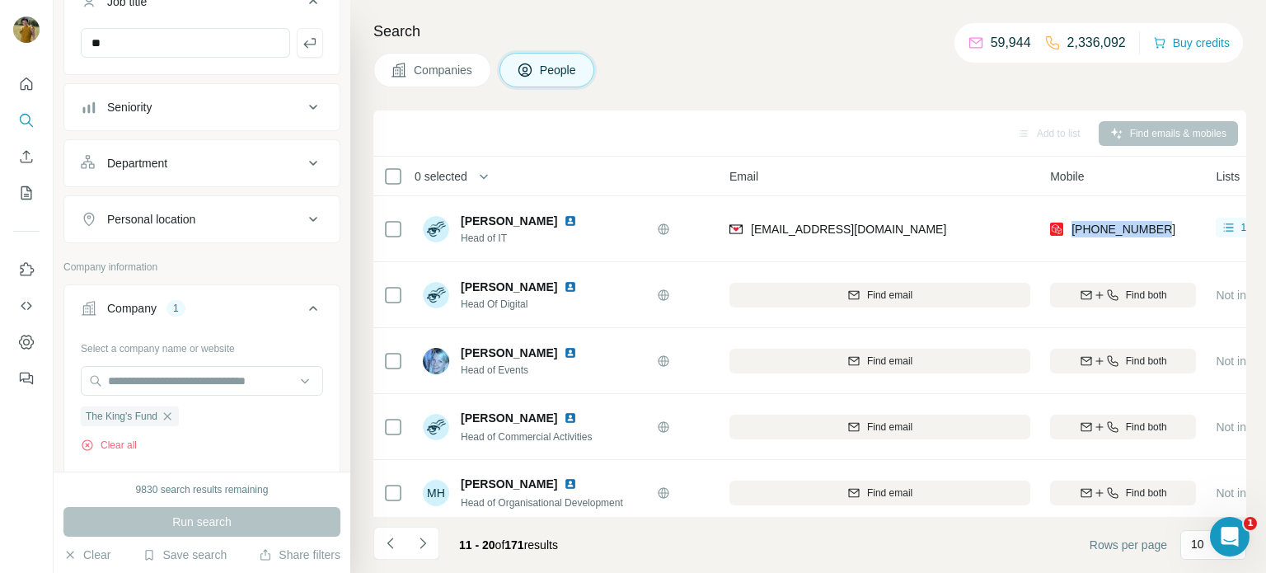
click at [0, 572] on div at bounding box center [0, 573] width 0 height 0
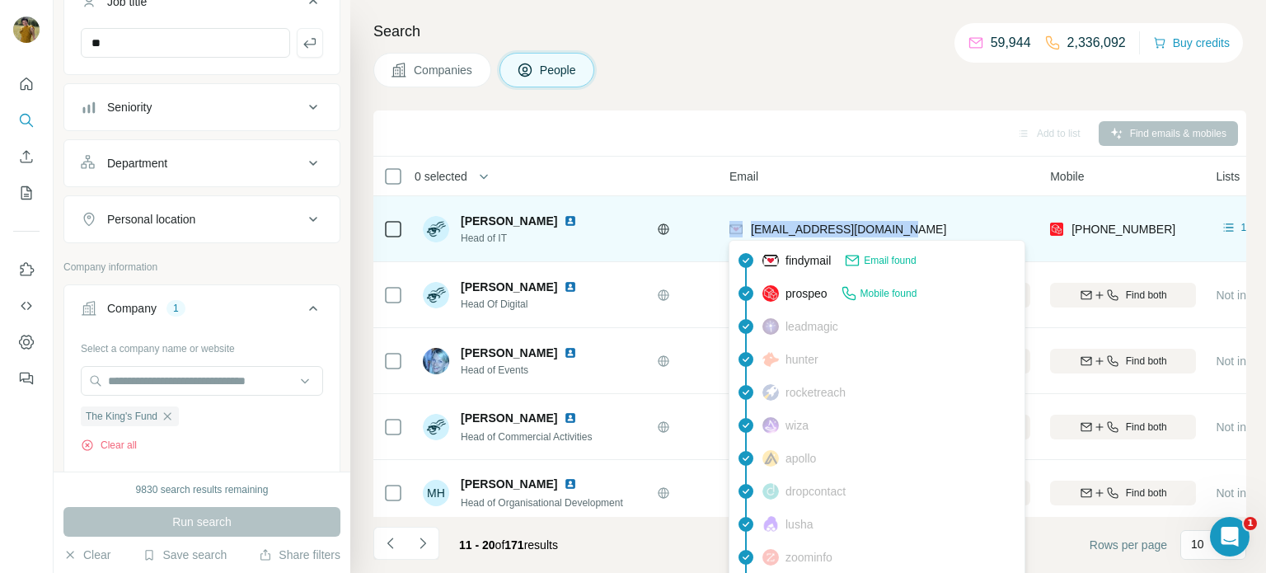
drag, startPoint x: 898, startPoint y: 228, endPoint x: 744, endPoint y: 233, distance: 153.4
click at [744, 233] on div "[EMAIL_ADDRESS][DOMAIN_NAME]" at bounding box center [880, 228] width 301 height 45
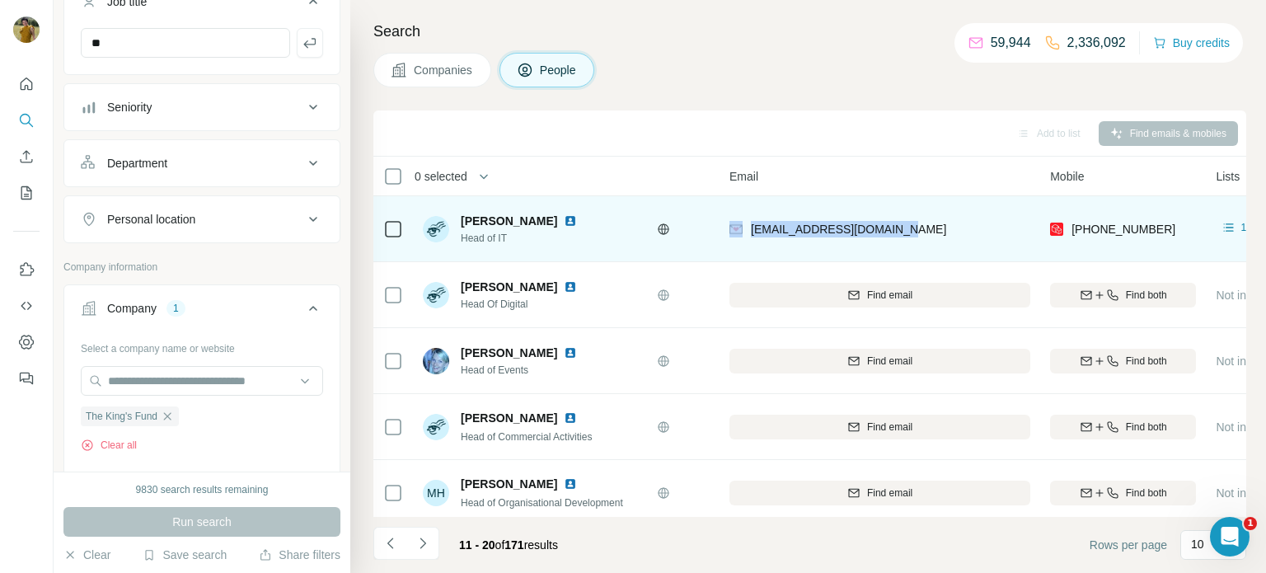
click at [564, 220] on img at bounding box center [570, 220] width 13 height 13
